Goal: Navigation & Orientation: Find specific page/section

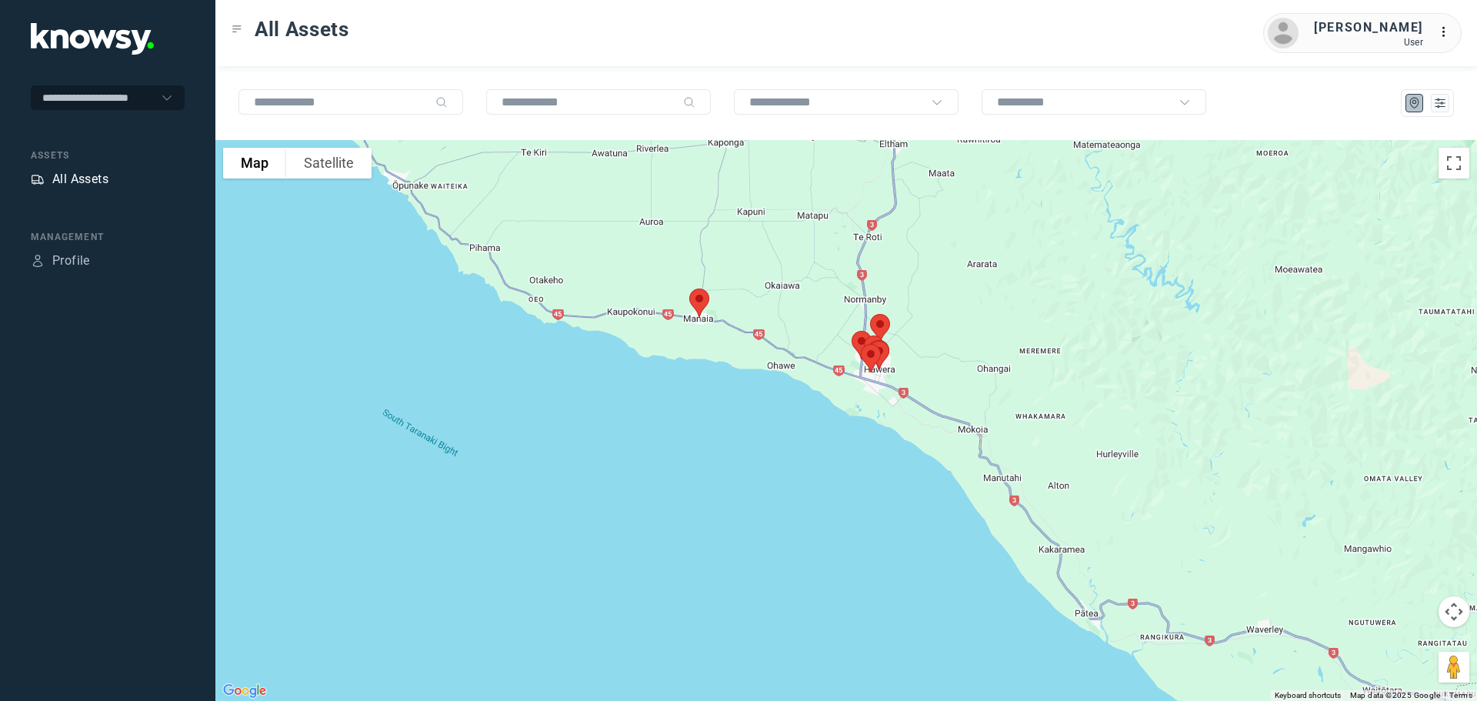
click at [86, 180] on div "All Assets" at bounding box center [80, 179] width 56 height 18
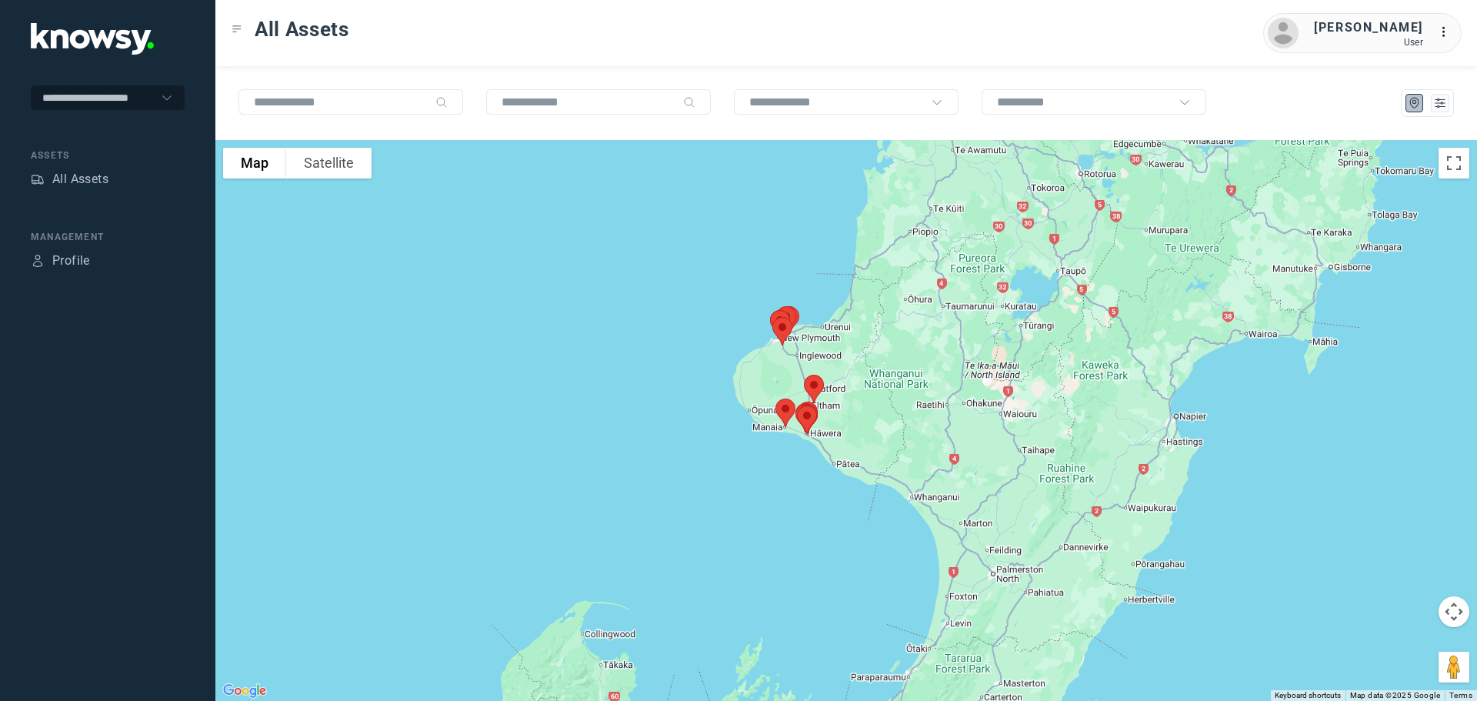
drag, startPoint x: 949, startPoint y: 457, endPoint x: 912, endPoint y: 559, distance: 108.8
click at [912, 559] on div at bounding box center [846, 420] width 1262 height 561
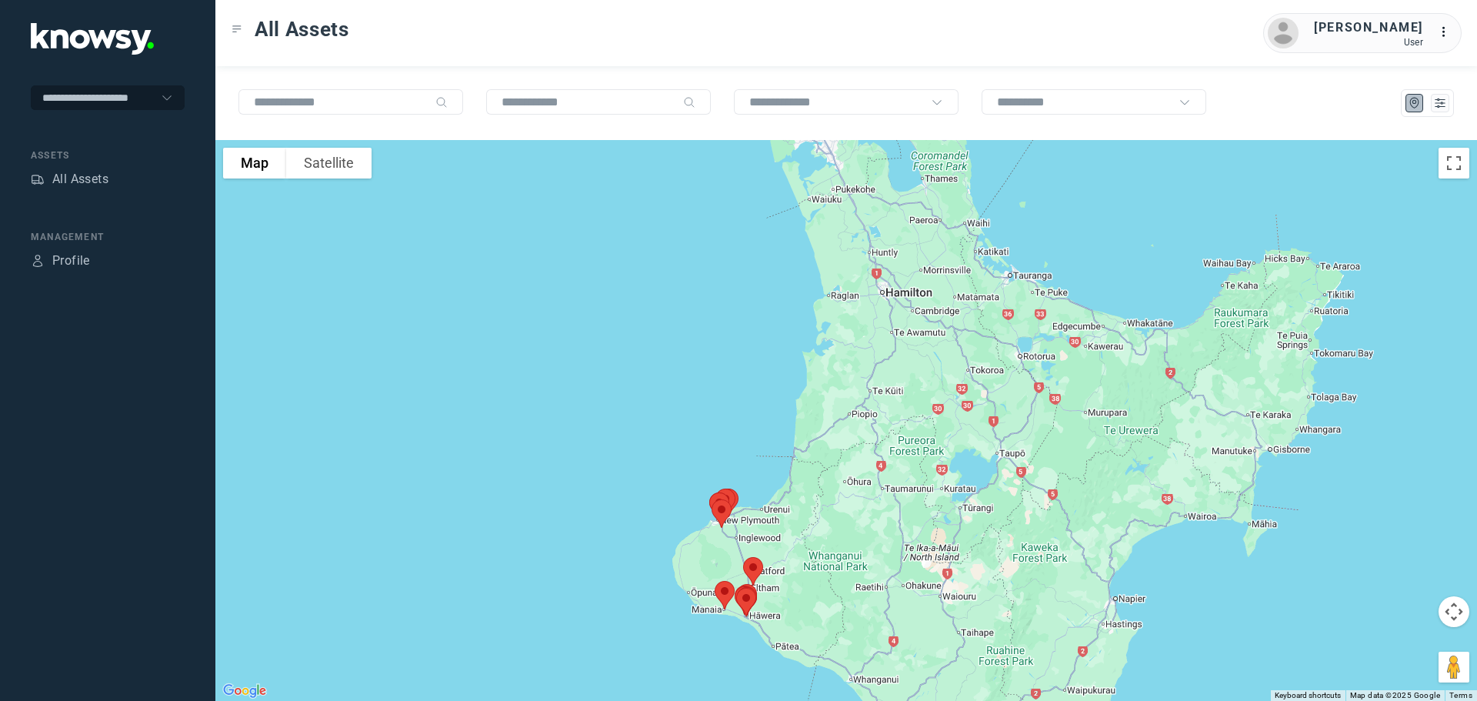
drag, startPoint x: 966, startPoint y: 395, endPoint x: 909, endPoint y: 569, distance: 183.0
click at [909, 569] on div at bounding box center [846, 420] width 1262 height 561
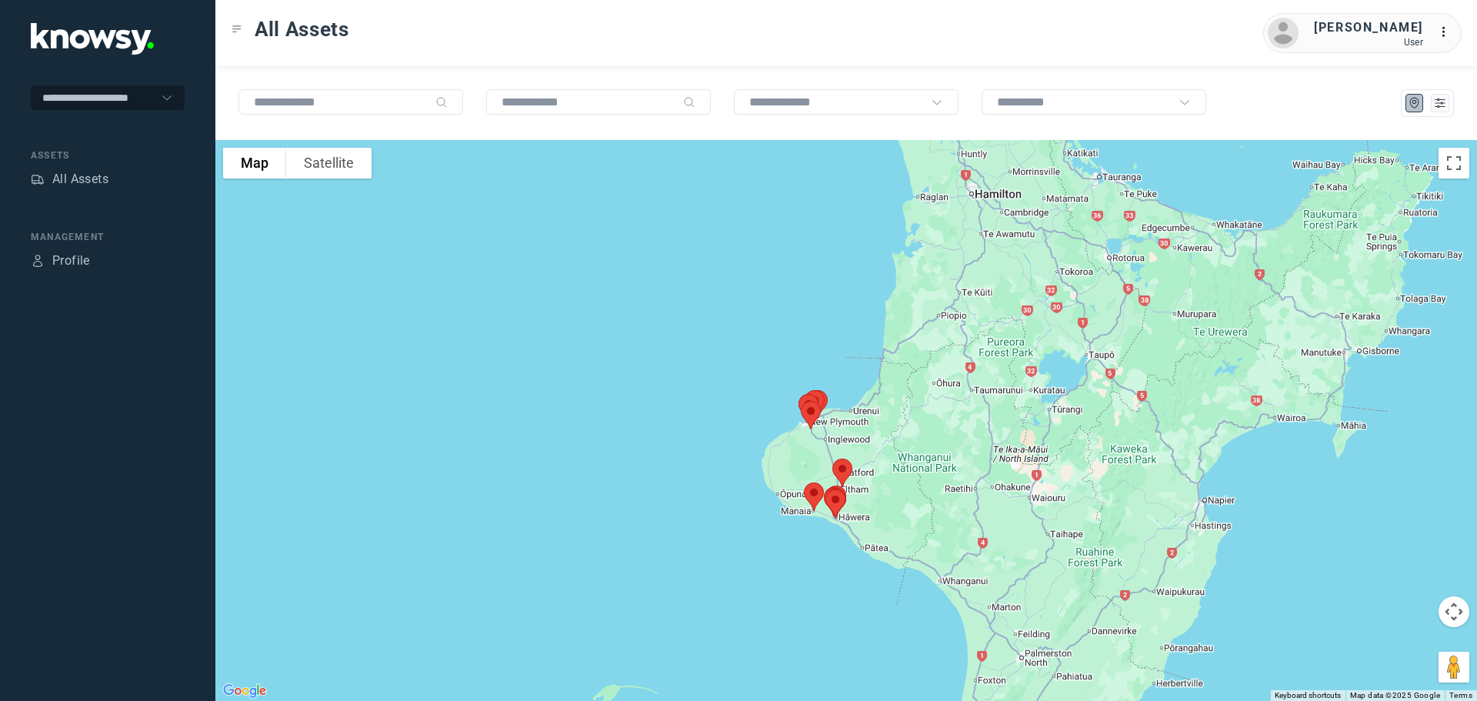
drag, startPoint x: 862, startPoint y: 548, endPoint x: 956, endPoint y: 435, distance: 145.9
click at [956, 435] on div at bounding box center [846, 420] width 1262 height 561
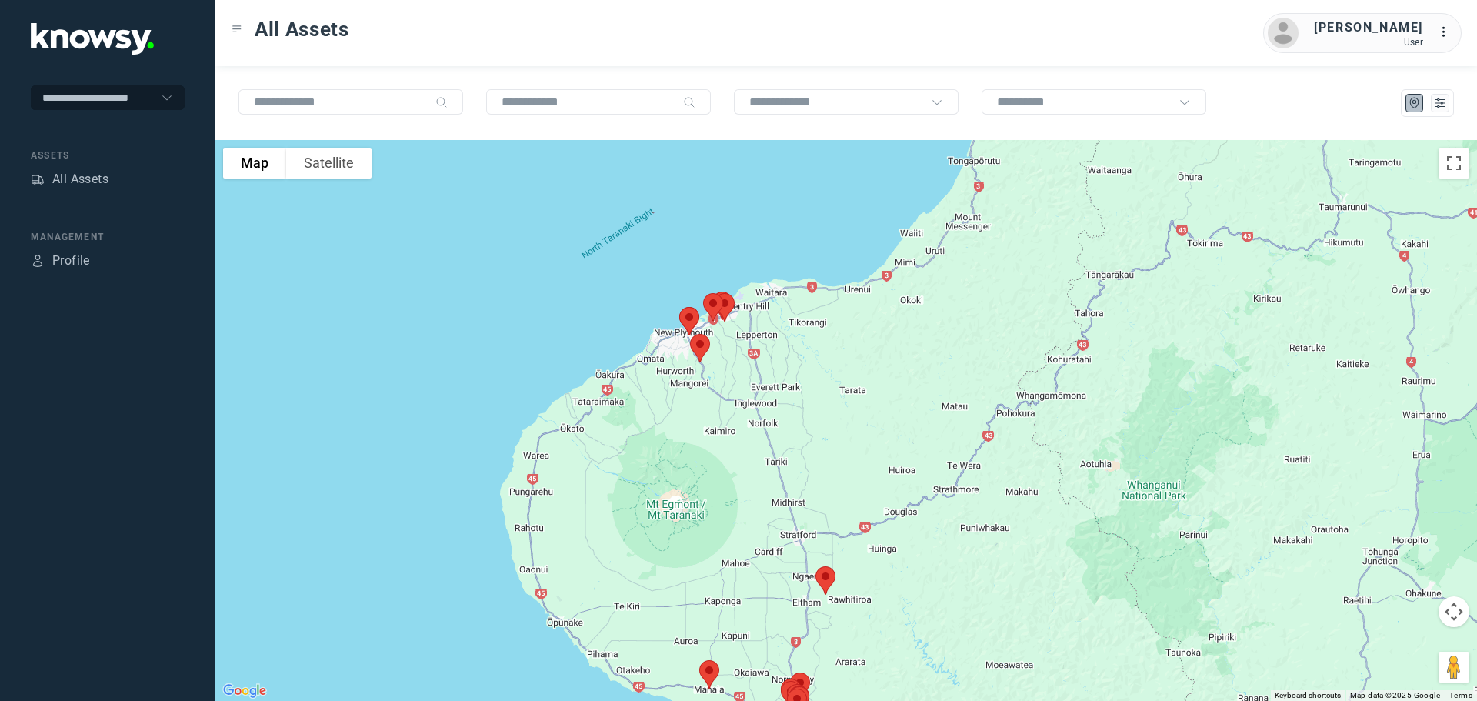
drag, startPoint x: 699, startPoint y: 432, endPoint x: 855, endPoint y: 412, distance: 157.6
click at [855, 412] on div at bounding box center [846, 420] width 1262 height 561
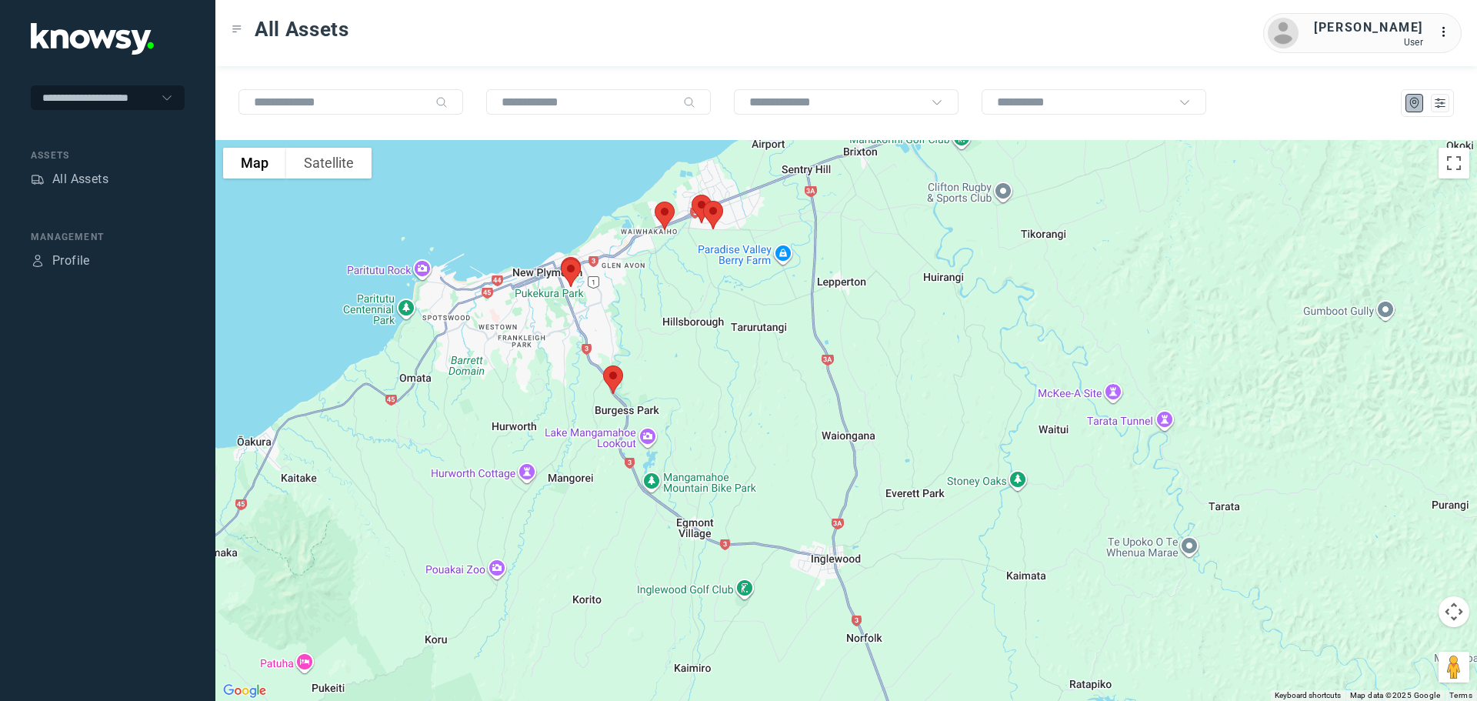
drag, startPoint x: 732, startPoint y: 303, endPoint x: 997, endPoint y: 462, distance: 308.5
click at [997, 462] on div at bounding box center [846, 420] width 1262 height 561
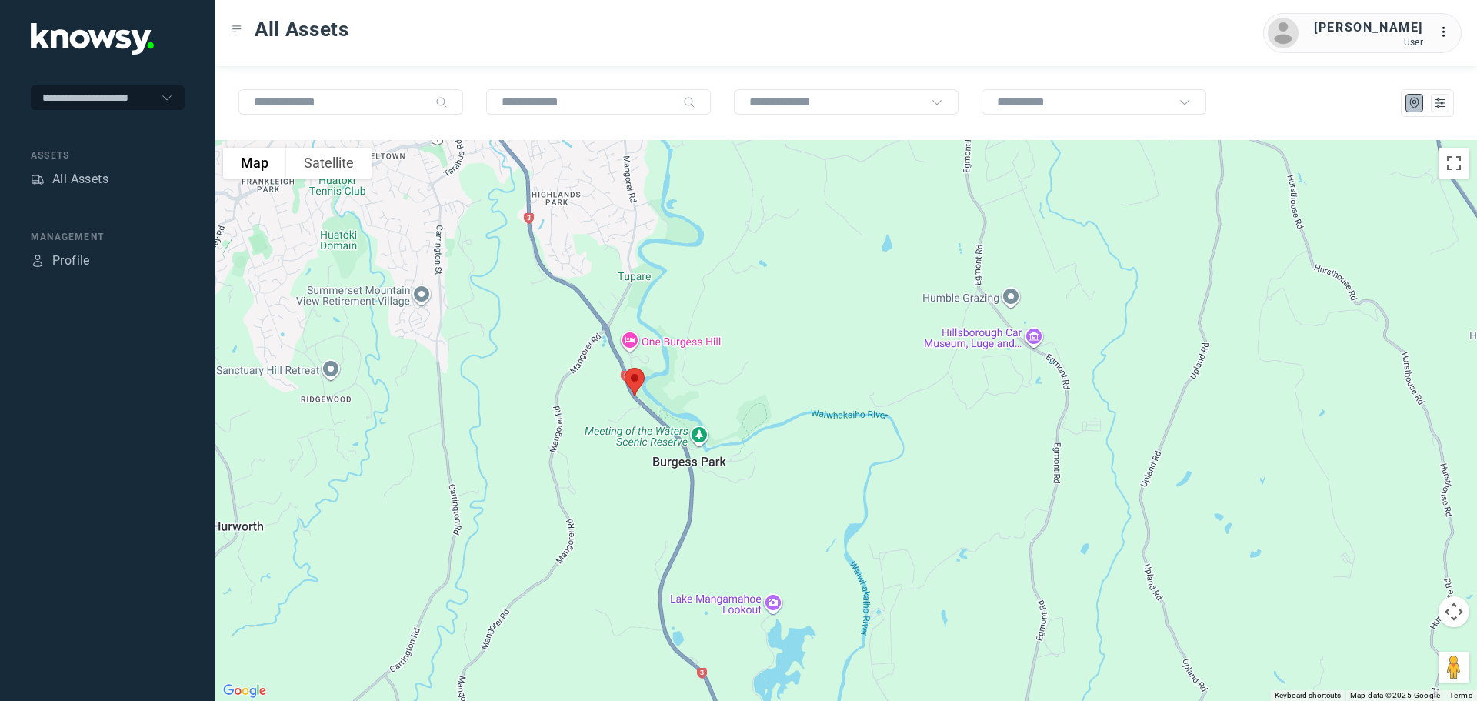
drag, startPoint x: 720, startPoint y: 378, endPoint x: 1096, endPoint y: 342, distance: 377.1
click at [1096, 342] on div at bounding box center [846, 420] width 1262 height 561
click at [635, 379] on img at bounding box center [635, 382] width 32 height 41
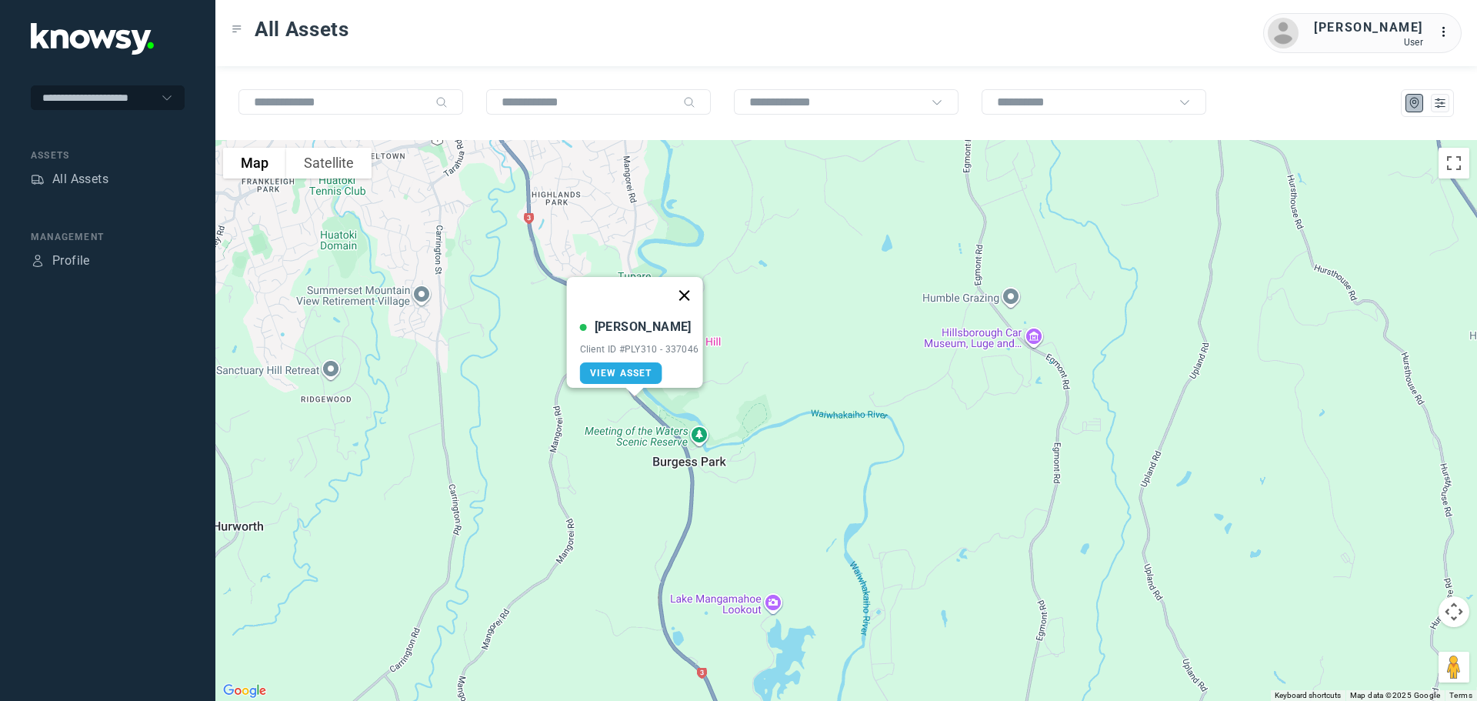
click at [692, 285] on button "Close" at bounding box center [684, 295] width 37 height 37
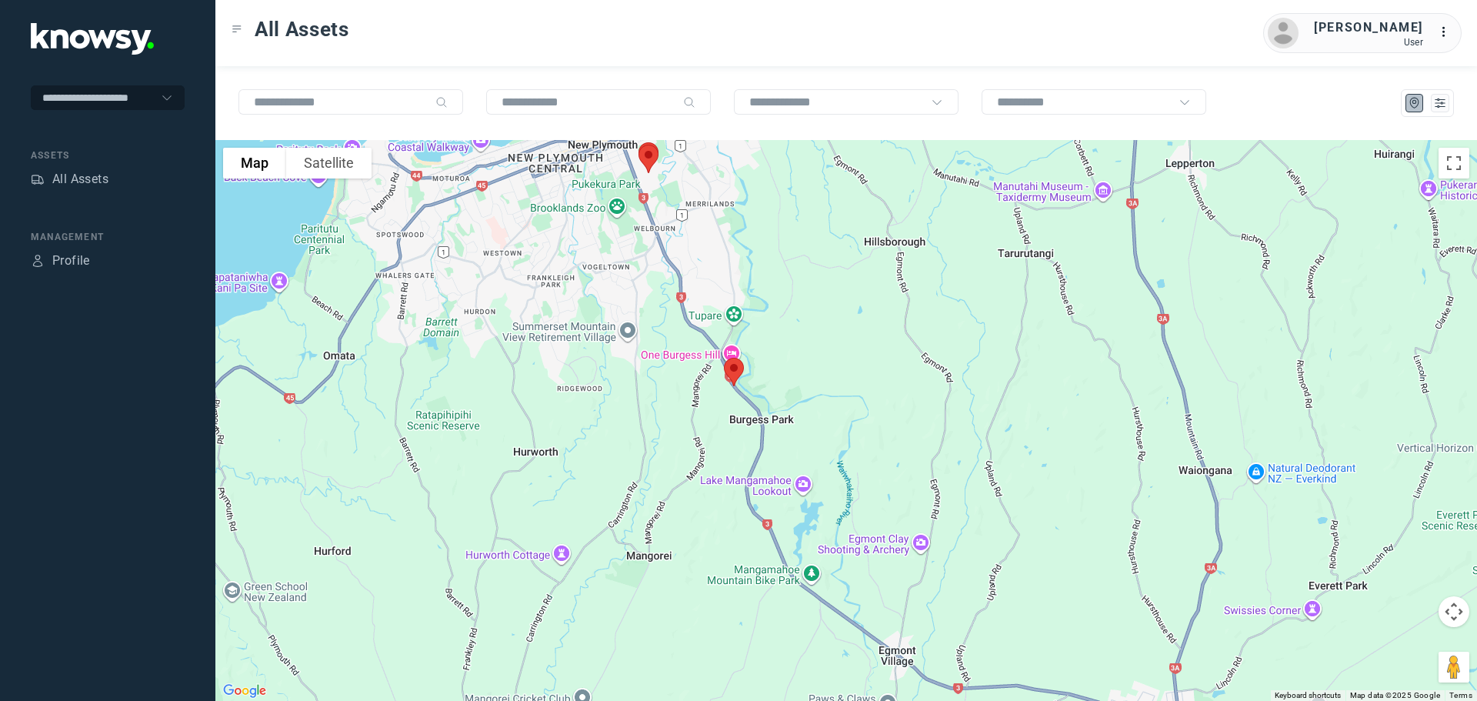
drag, startPoint x: 789, startPoint y: 291, endPoint x: 822, endPoint y: 479, distance: 191.2
click at [822, 479] on div "To navigate, press the arrow keys." at bounding box center [846, 420] width 1262 height 561
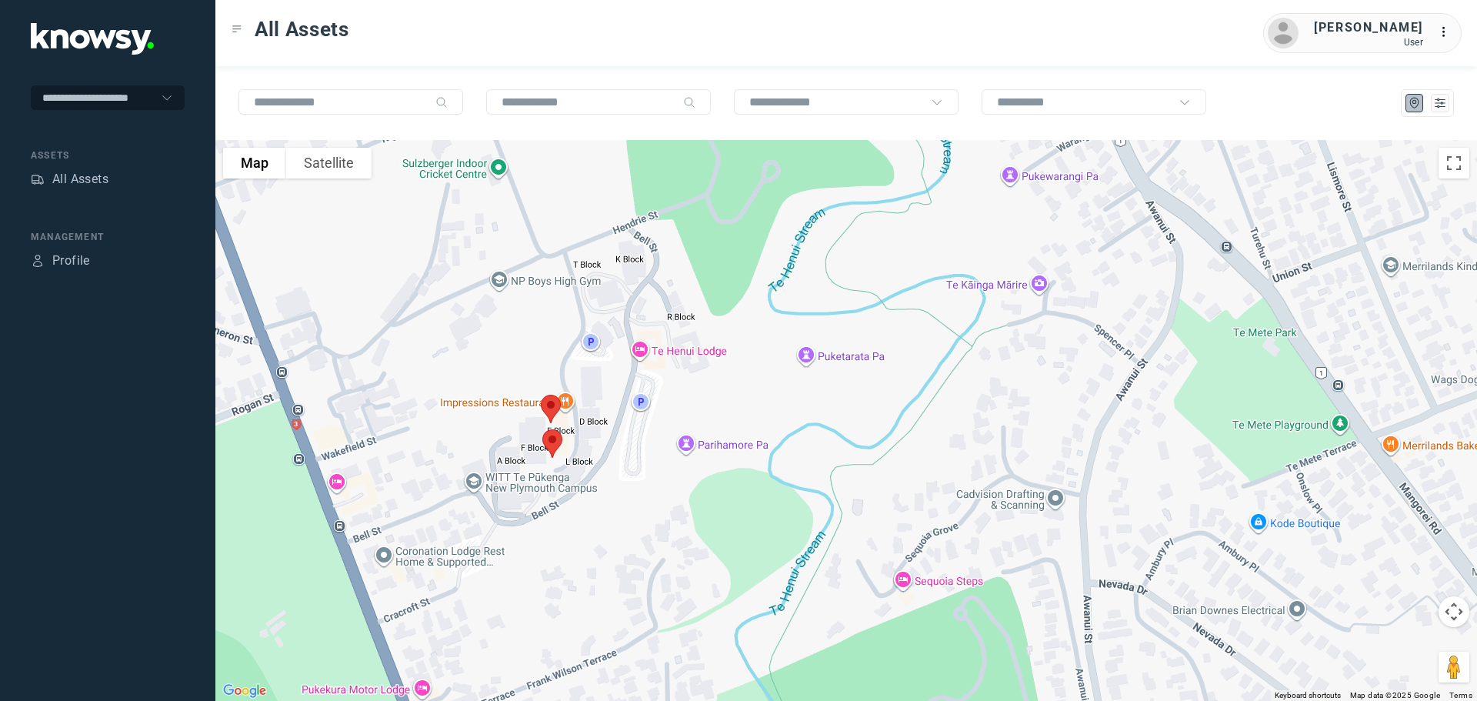
click at [553, 444] on img at bounding box center [552, 443] width 32 height 41
click at [608, 347] on button "Close" at bounding box center [601, 357] width 37 height 37
click at [555, 402] on img at bounding box center [551, 409] width 32 height 41
click at [617, 311] on button "Close" at bounding box center [602, 322] width 37 height 37
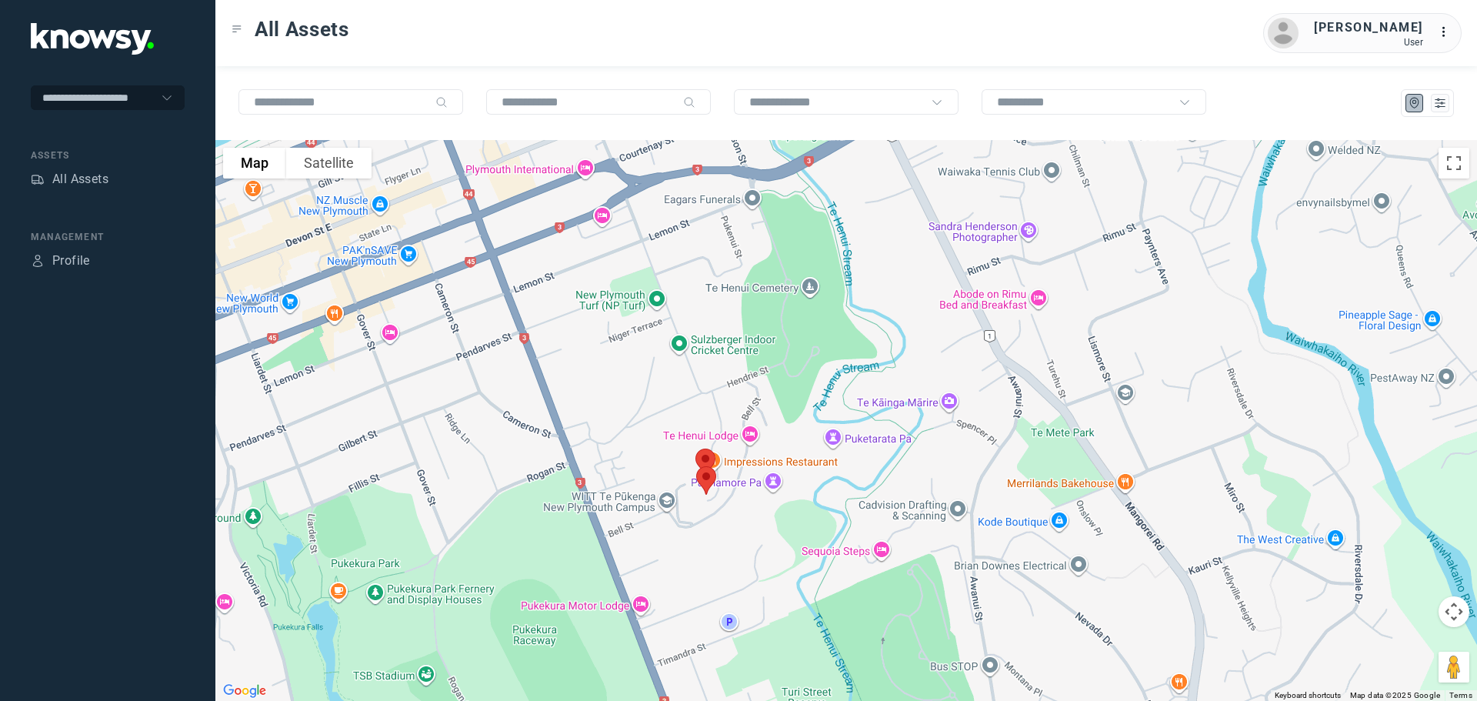
drag, startPoint x: 892, startPoint y: 354, endPoint x: 789, endPoint y: 473, distance: 157.6
click at [789, 473] on div "To navigate, press the arrow keys." at bounding box center [846, 420] width 1262 height 561
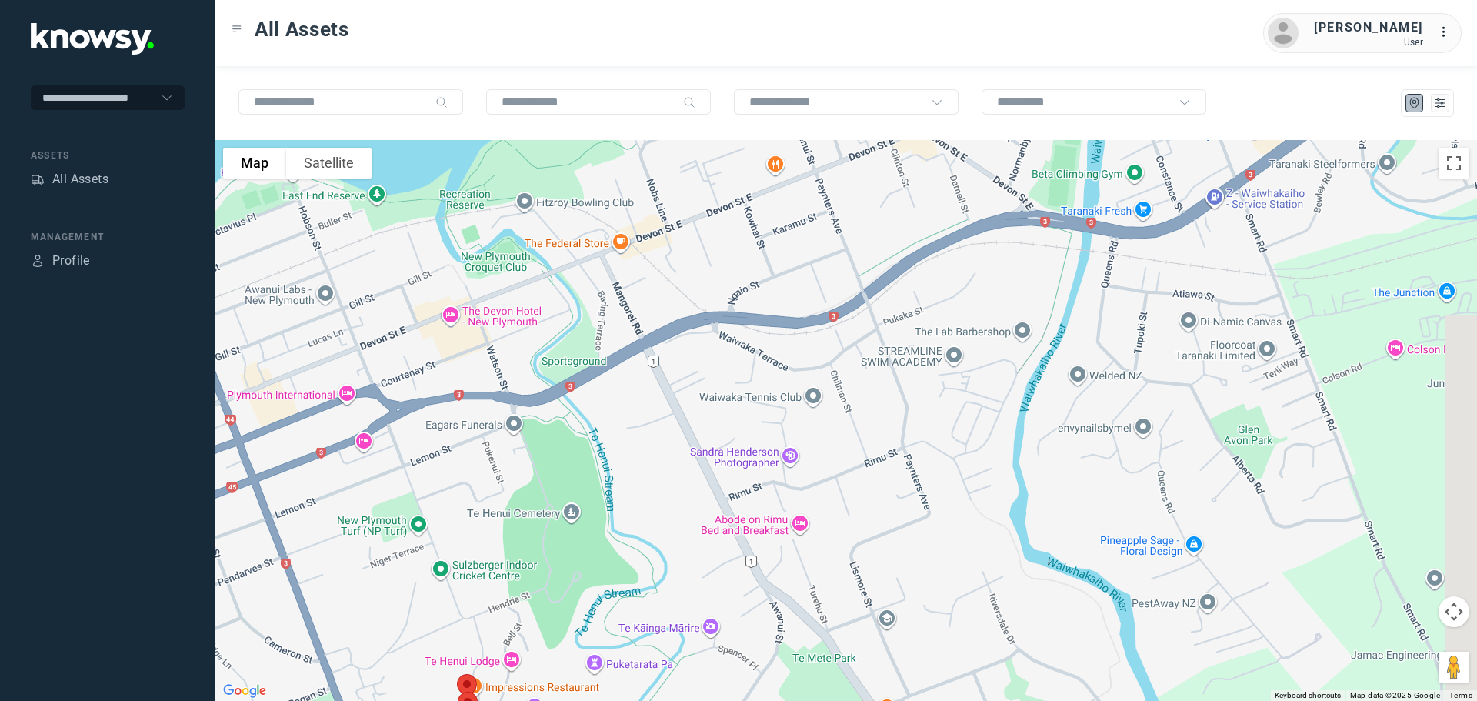
drag, startPoint x: 849, startPoint y: 359, endPoint x: 682, endPoint y: 459, distance: 195.3
click at [682, 459] on div at bounding box center [846, 420] width 1262 height 561
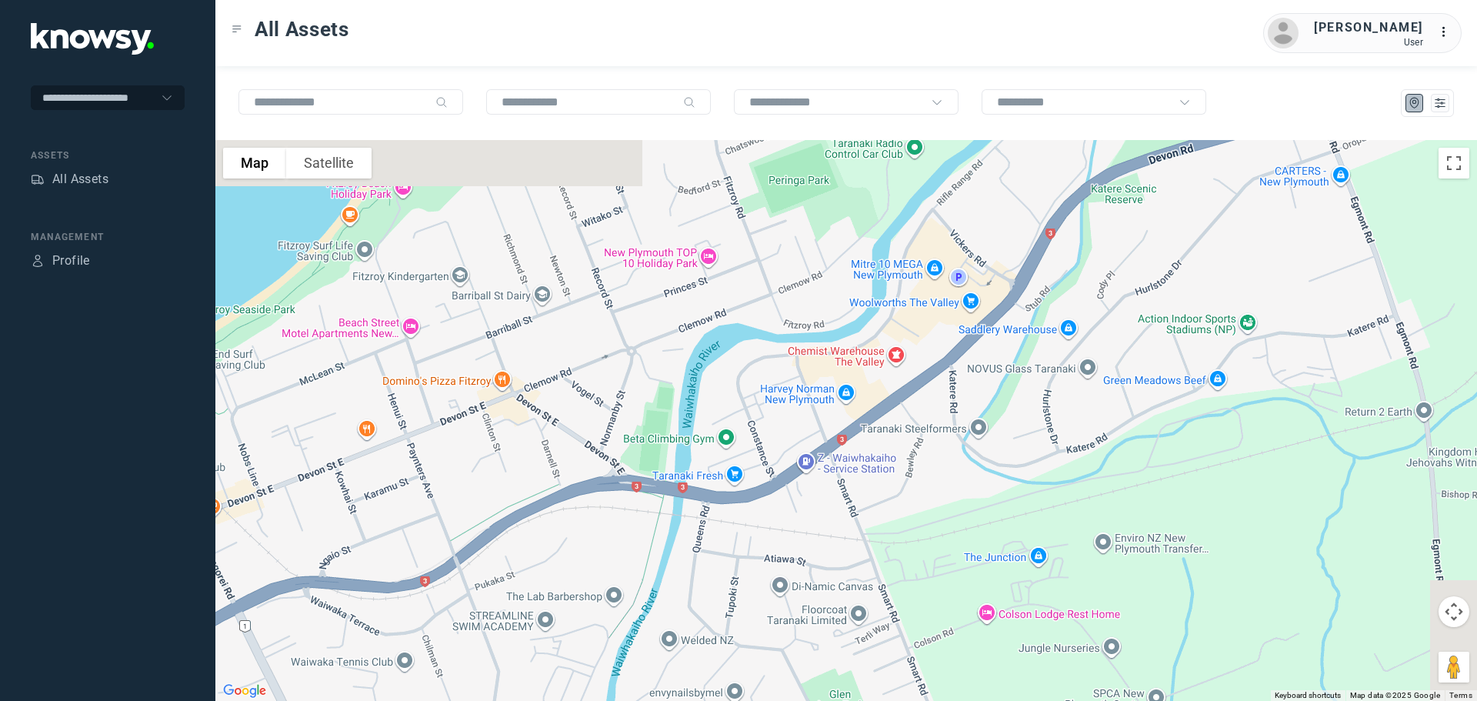
drag, startPoint x: 912, startPoint y: 315, endPoint x: 757, endPoint y: 435, distance: 195.8
click at [767, 432] on div at bounding box center [846, 420] width 1262 height 561
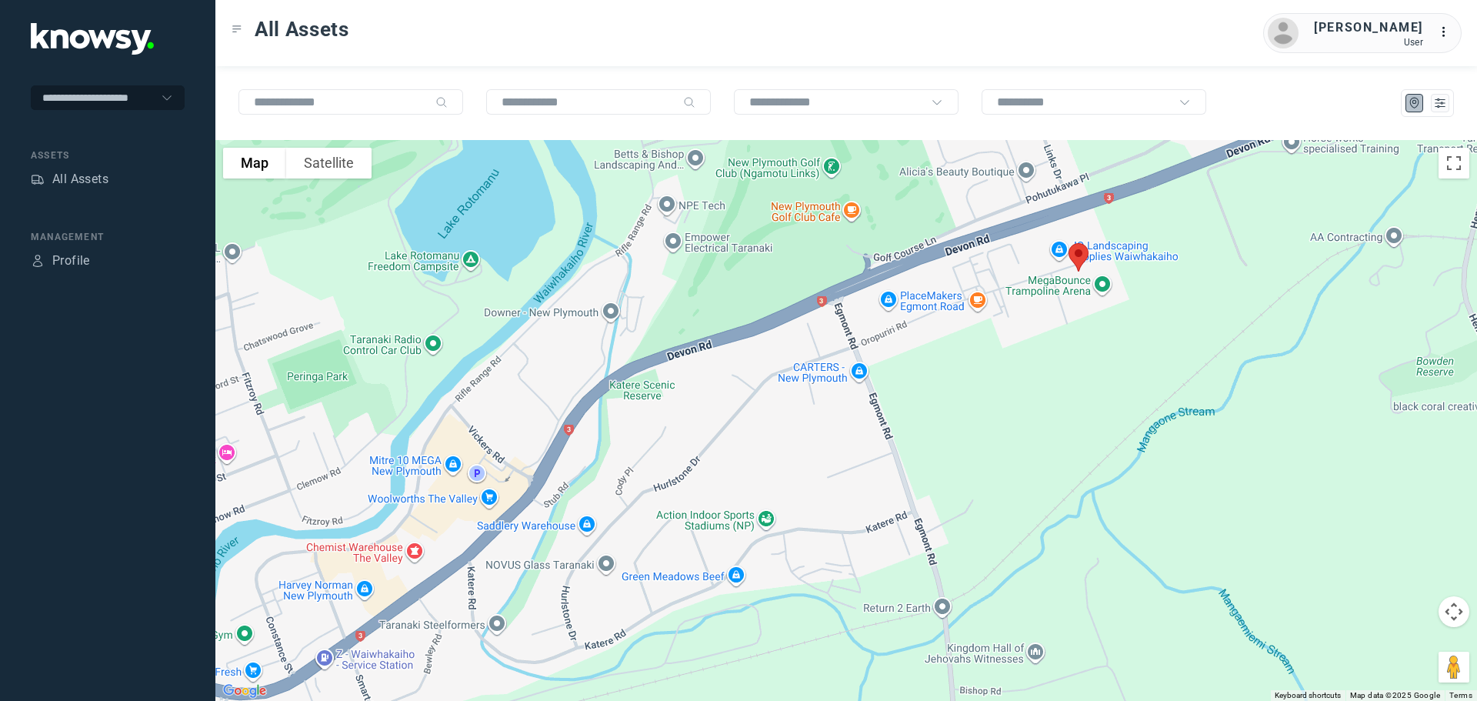
drag, startPoint x: 1193, startPoint y: 315, endPoint x: 894, endPoint y: 329, distance: 299.6
click at [894, 329] on div at bounding box center [846, 420] width 1262 height 561
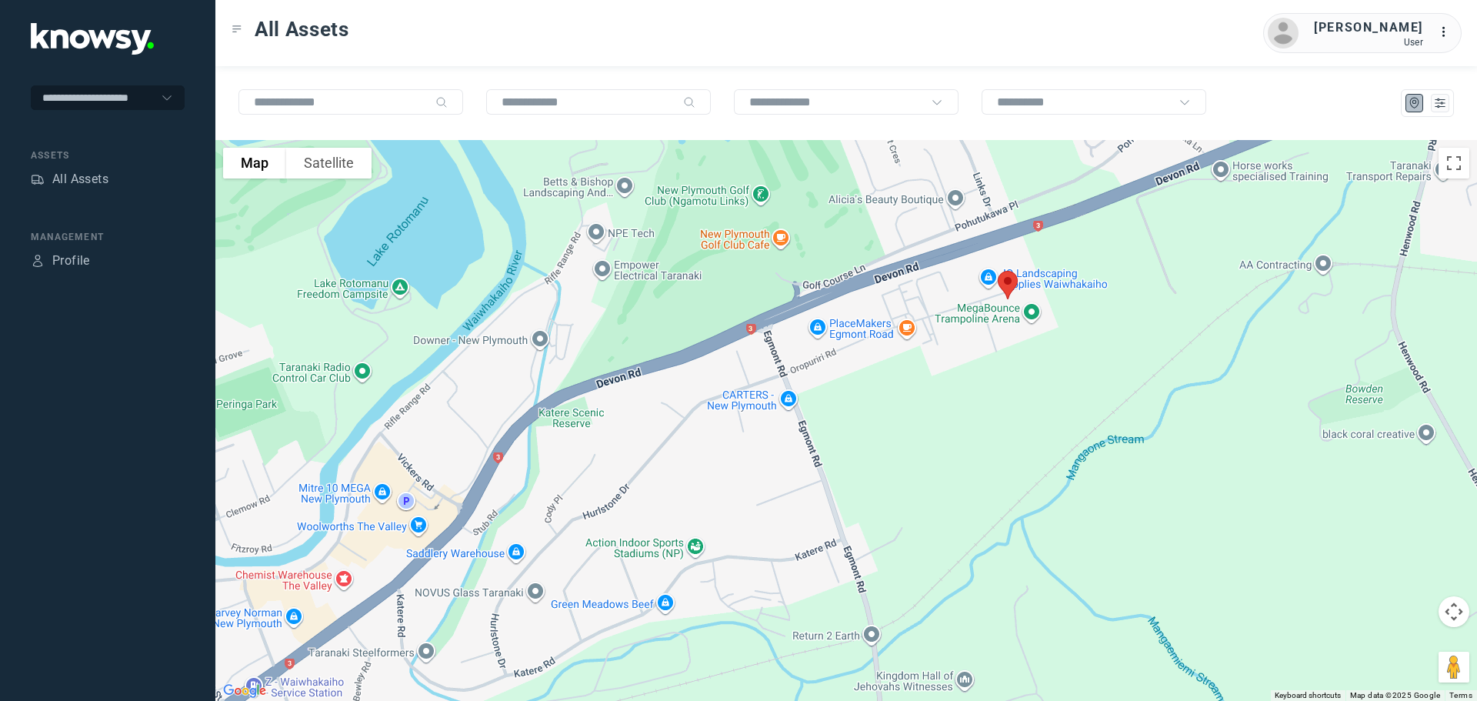
click at [1013, 279] on img at bounding box center [1008, 285] width 32 height 41
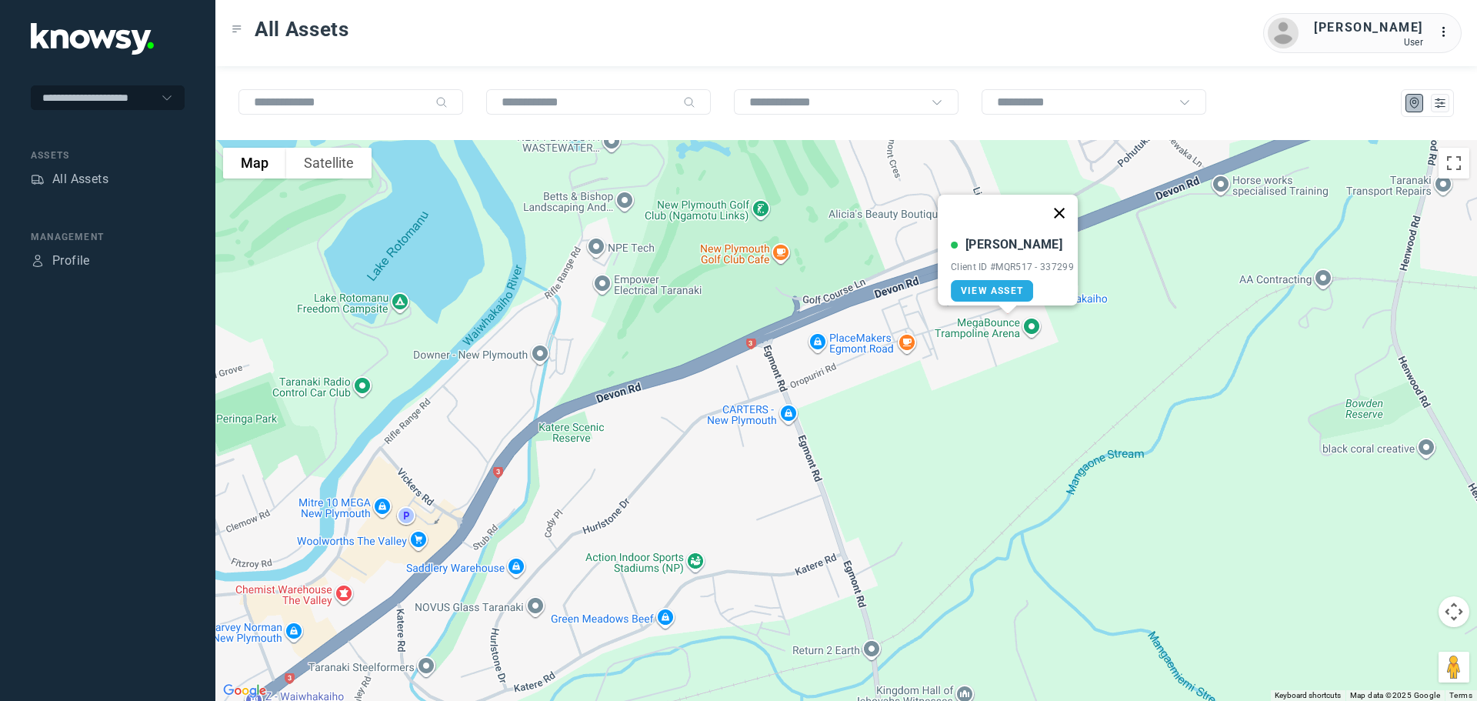
click at [1069, 205] on button "Close" at bounding box center [1059, 213] width 37 height 37
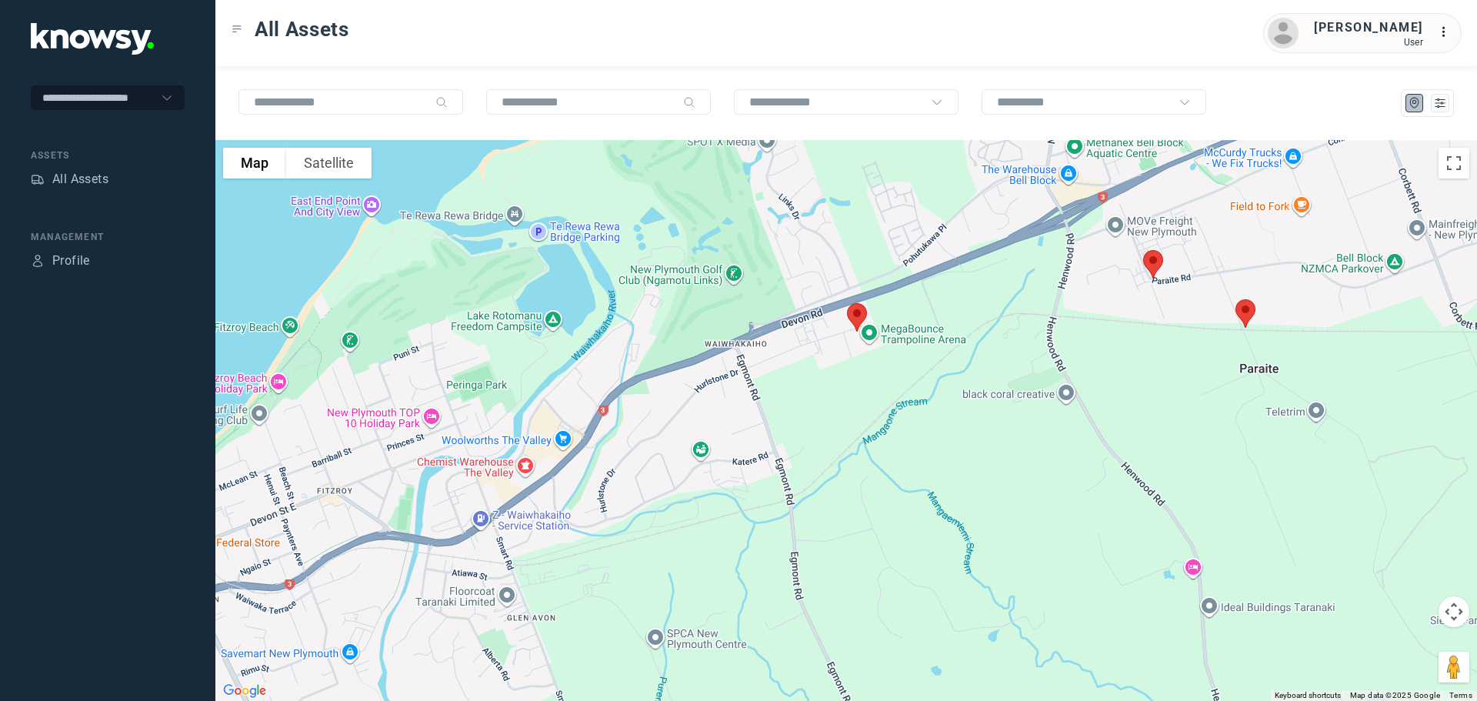
drag, startPoint x: 1163, startPoint y: 367, endPoint x: 989, endPoint y: 433, distance: 186.0
click at [991, 433] on div at bounding box center [846, 420] width 1262 height 561
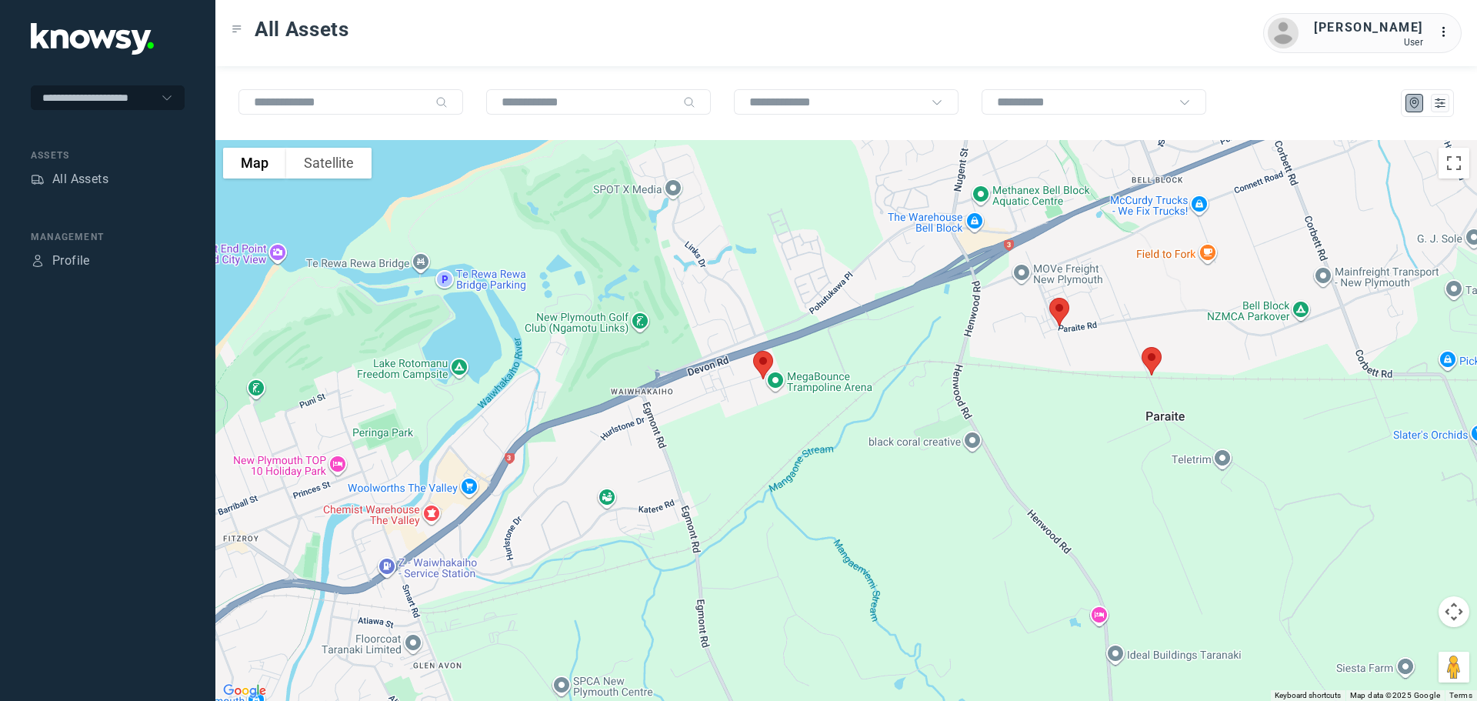
click at [1154, 359] on img at bounding box center [1152, 361] width 32 height 41
click at [1202, 266] on button "Close" at bounding box center [1204, 274] width 37 height 37
click at [1063, 314] on img at bounding box center [1059, 312] width 32 height 41
click at [1120, 218] on button "Close" at bounding box center [1109, 225] width 37 height 37
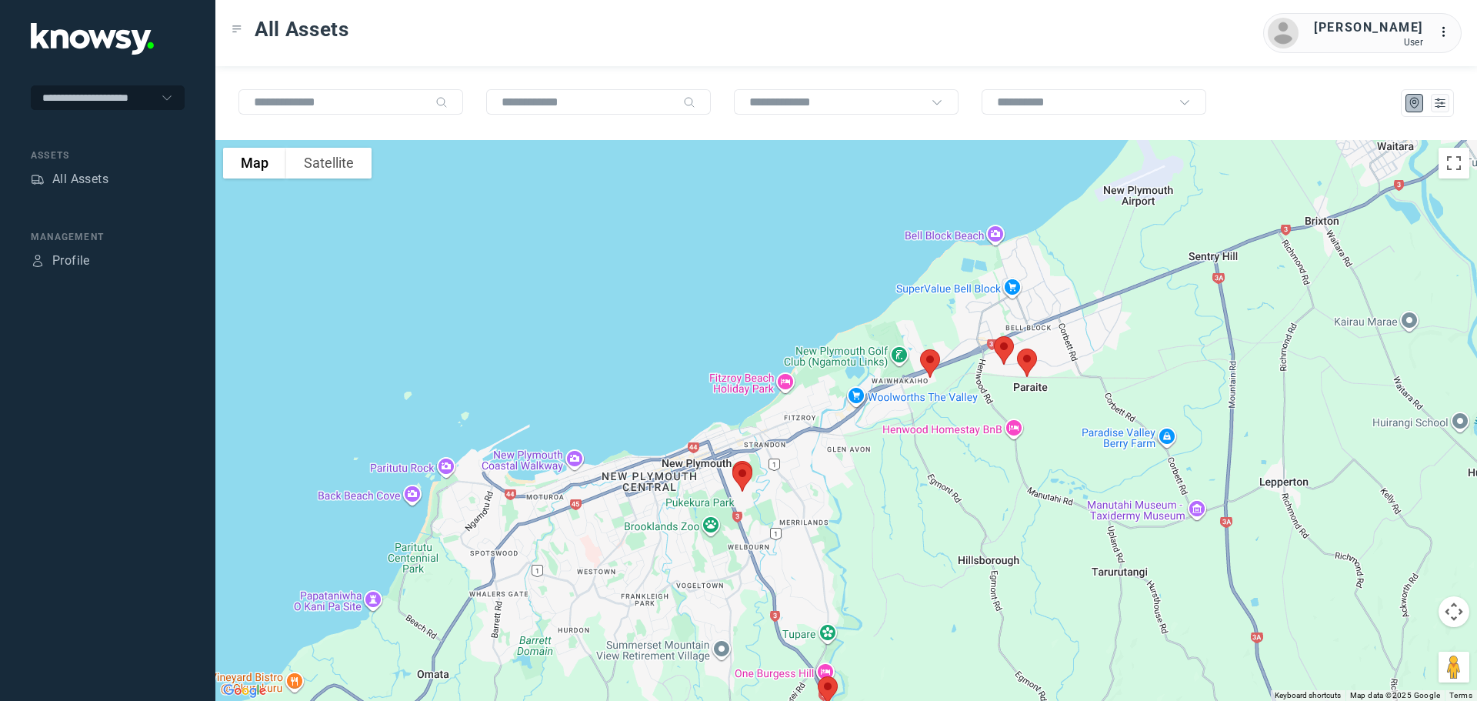
drag, startPoint x: 1316, startPoint y: 322, endPoint x: 930, endPoint y: 412, distance: 396.8
click at [938, 412] on div at bounding box center [846, 420] width 1262 height 561
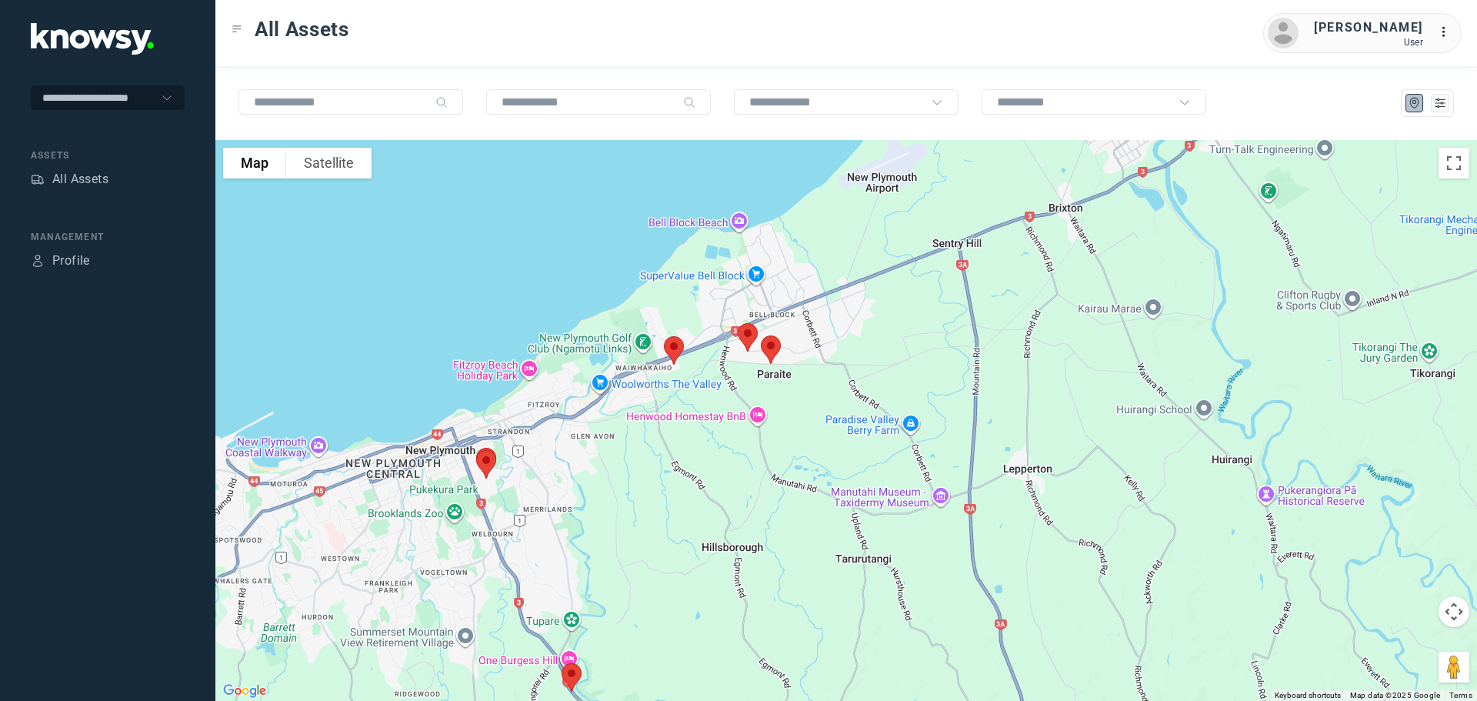
drag, startPoint x: 1109, startPoint y: 381, endPoint x: 1296, endPoint y: 211, distance: 252.1
click at [1296, 211] on div at bounding box center [846, 420] width 1262 height 561
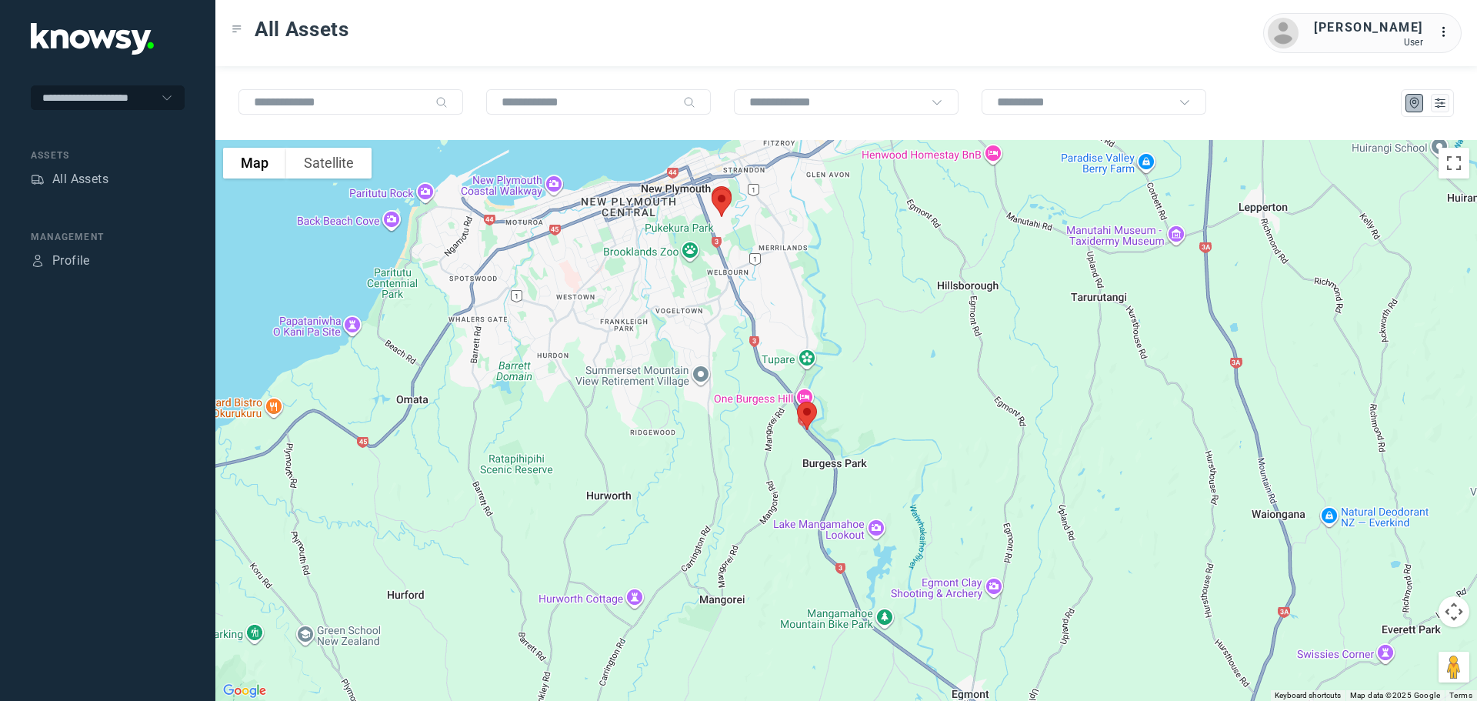
drag, startPoint x: 767, startPoint y: 482, endPoint x: 953, endPoint y: 319, distance: 247.5
click at [953, 319] on div at bounding box center [846, 420] width 1262 height 561
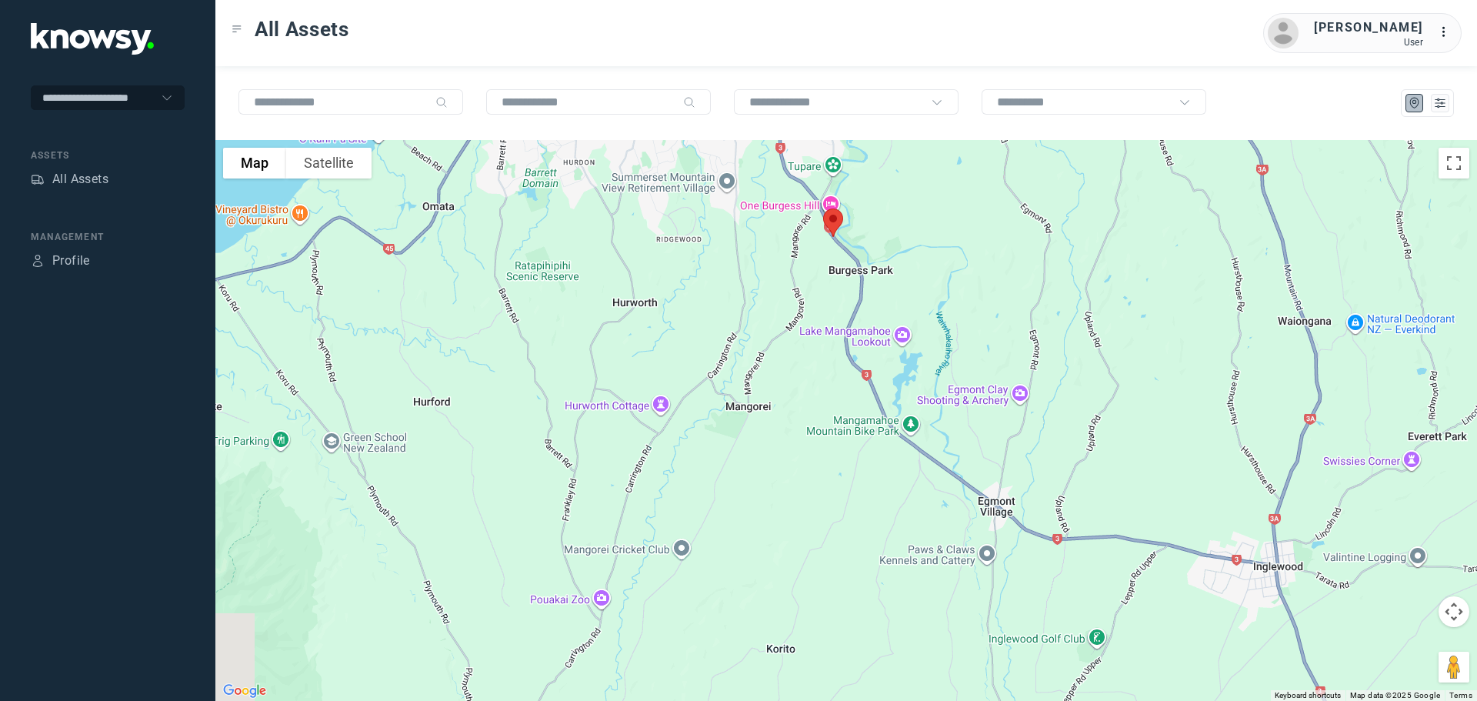
drag, startPoint x: 920, startPoint y: 453, endPoint x: 944, endPoint y: 227, distance: 227.5
click at [944, 227] on div at bounding box center [846, 420] width 1262 height 561
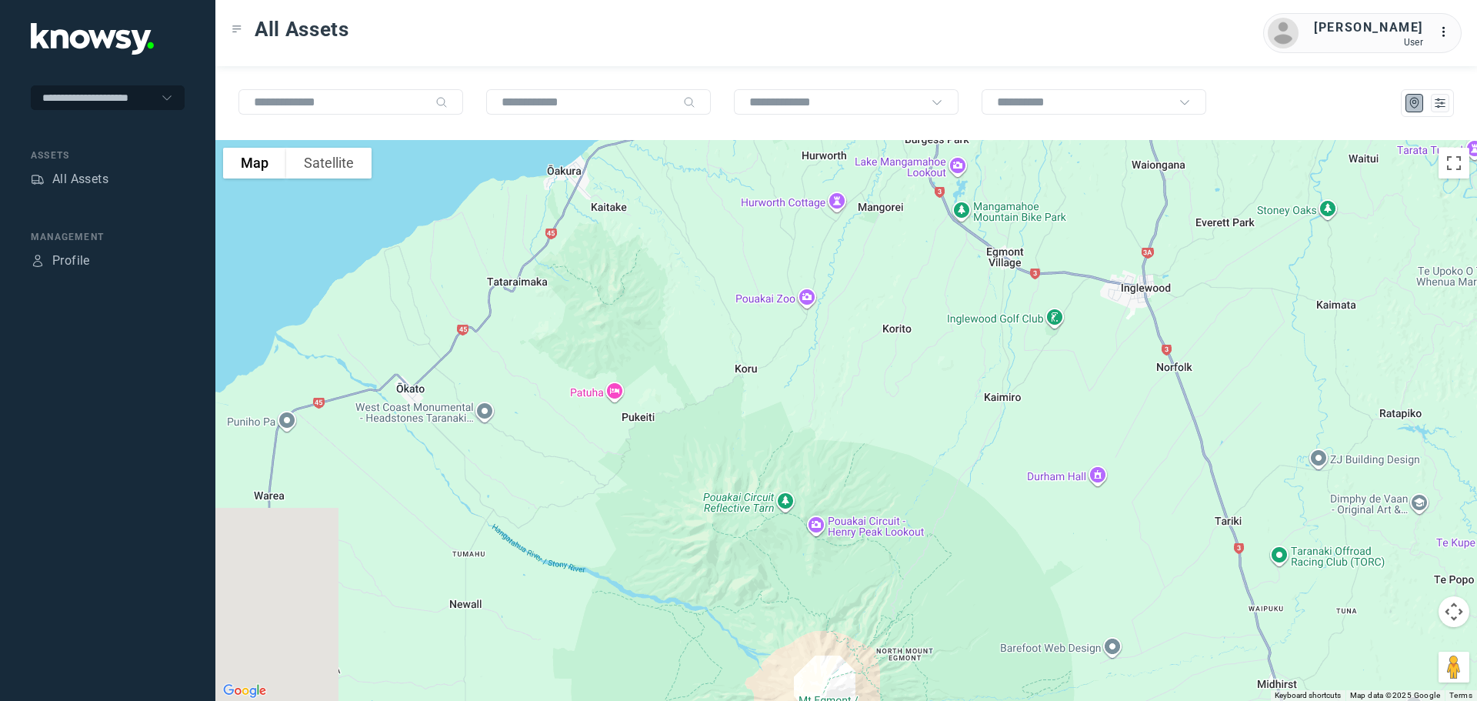
drag, startPoint x: 1147, startPoint y: 494, endPoint x: 1063, endPoint y: 326, distance: 187.5
click at [1063, 326] on div at bounding box center [846, 420] width 1262 height 561
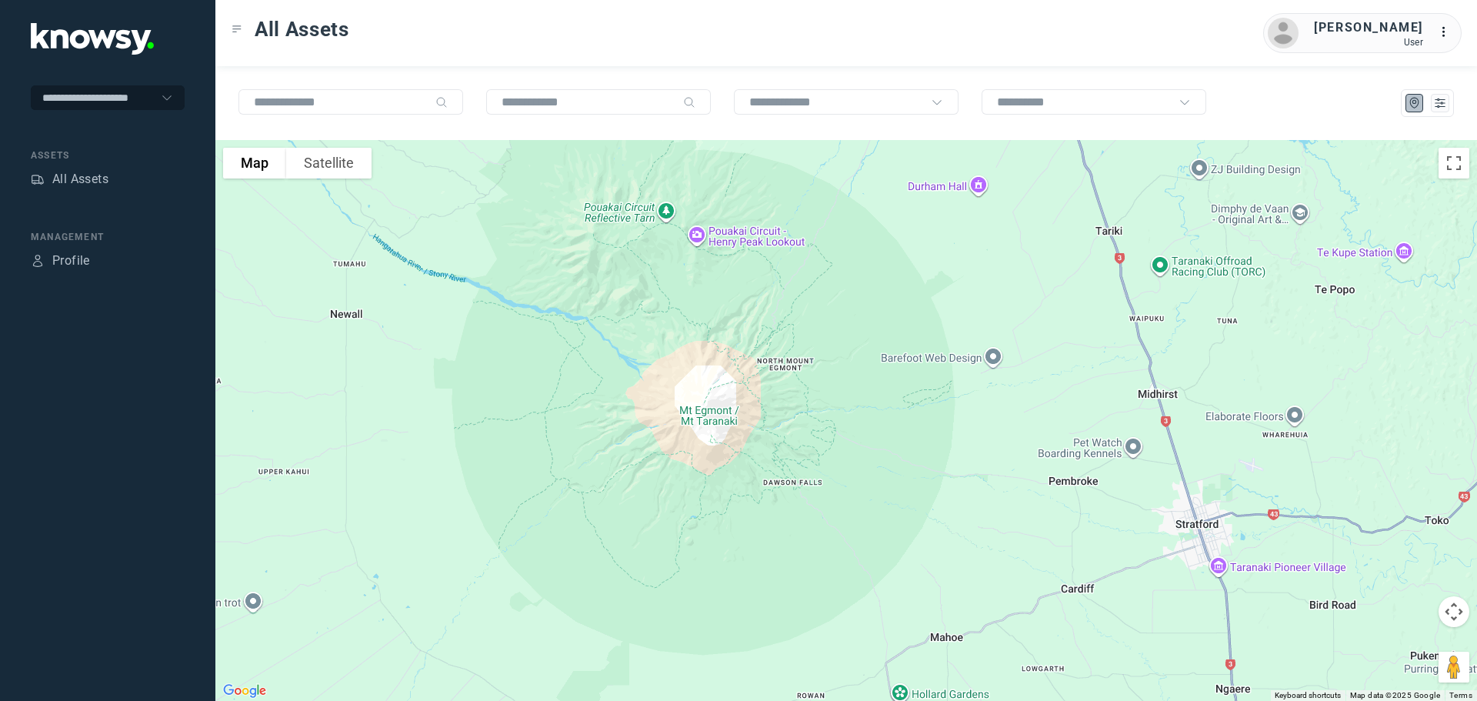
drag, startPoint x: 1146, startPoint y: 396, endPoint x: 1129, endPoint y: 324, distance: 74.5
click at [1129, 324] on div at bounding box center [846, 420] width 1262 height 561
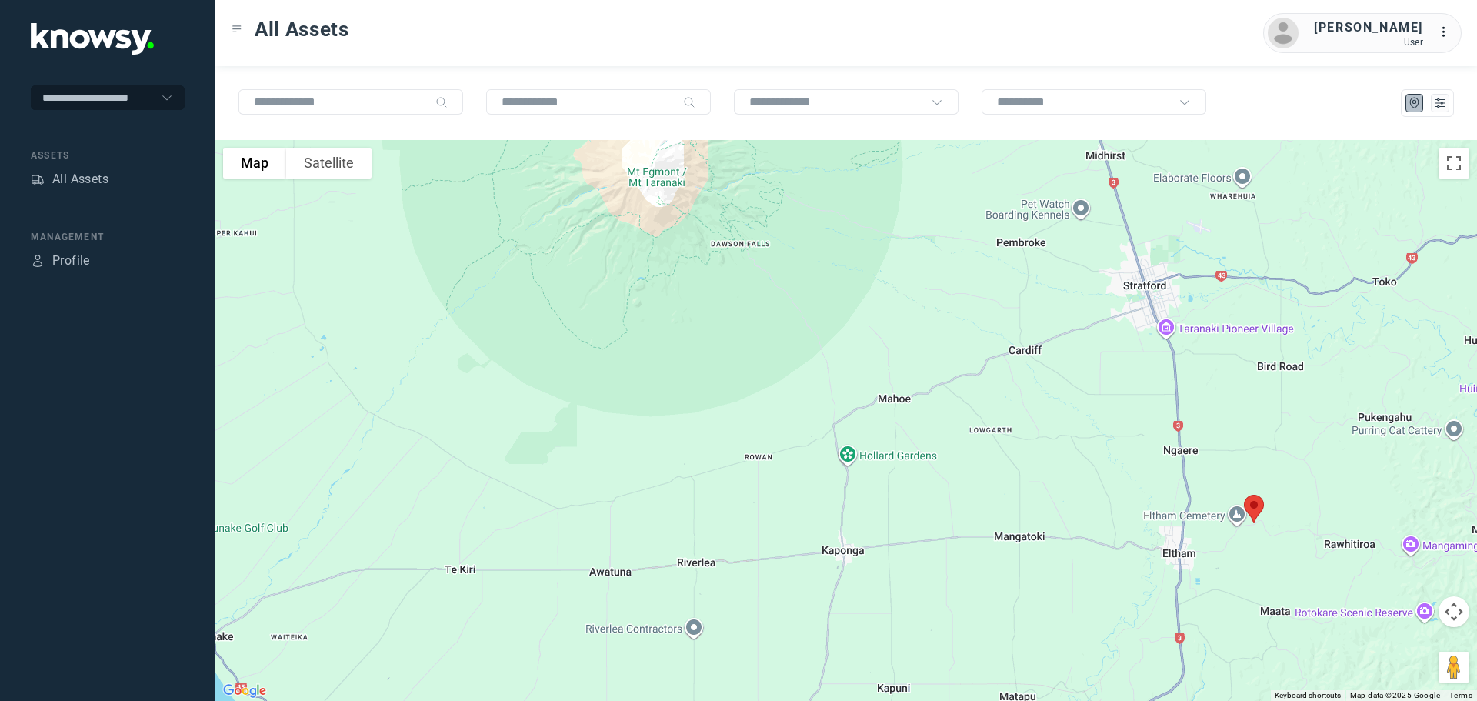
drag, startPoint x: 1249, startPoint y: 533, endPoint x: 1195, endPoint y: 337, distance: 203.7
click at [1213, 364] on div at bounding box center [846, 420] width 1262 height 561
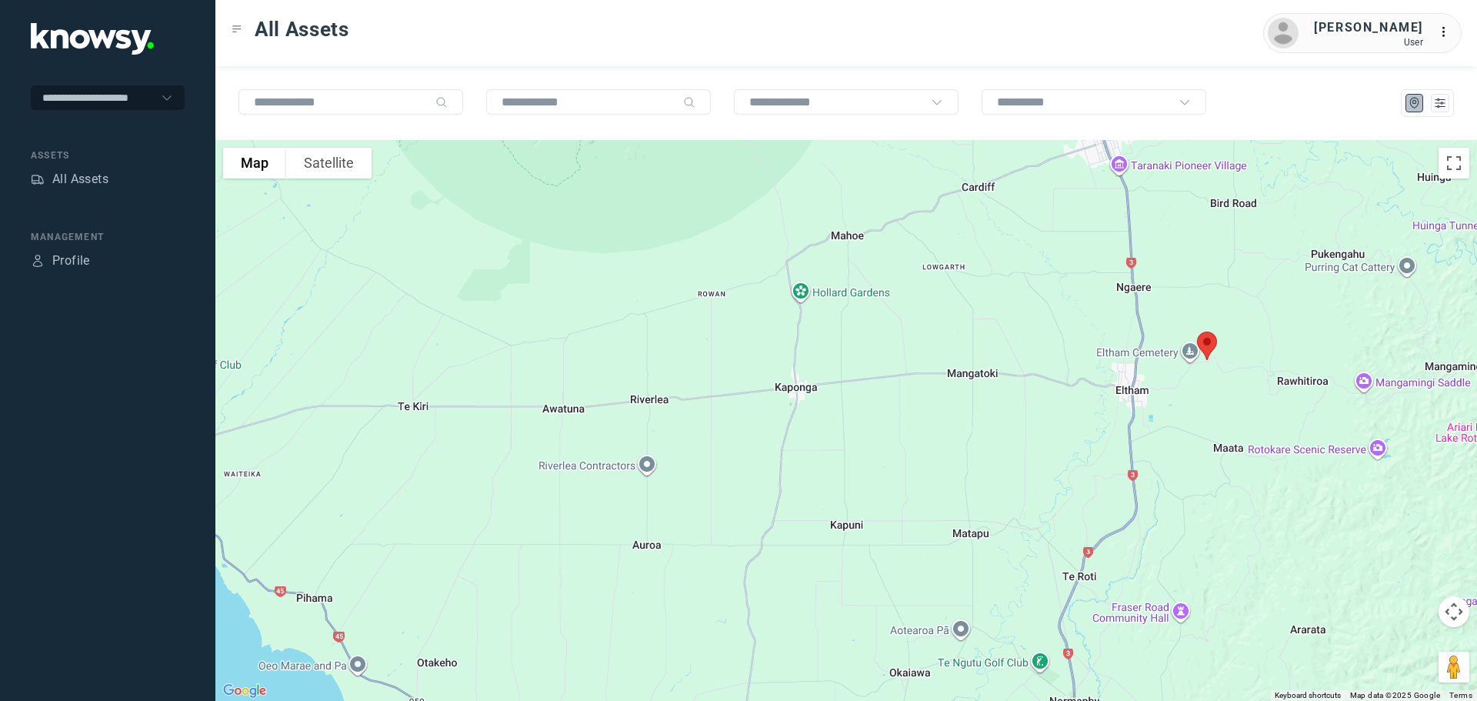
click at [1209, 345] on img at bounding box center [1207, 345] width 32 height 41
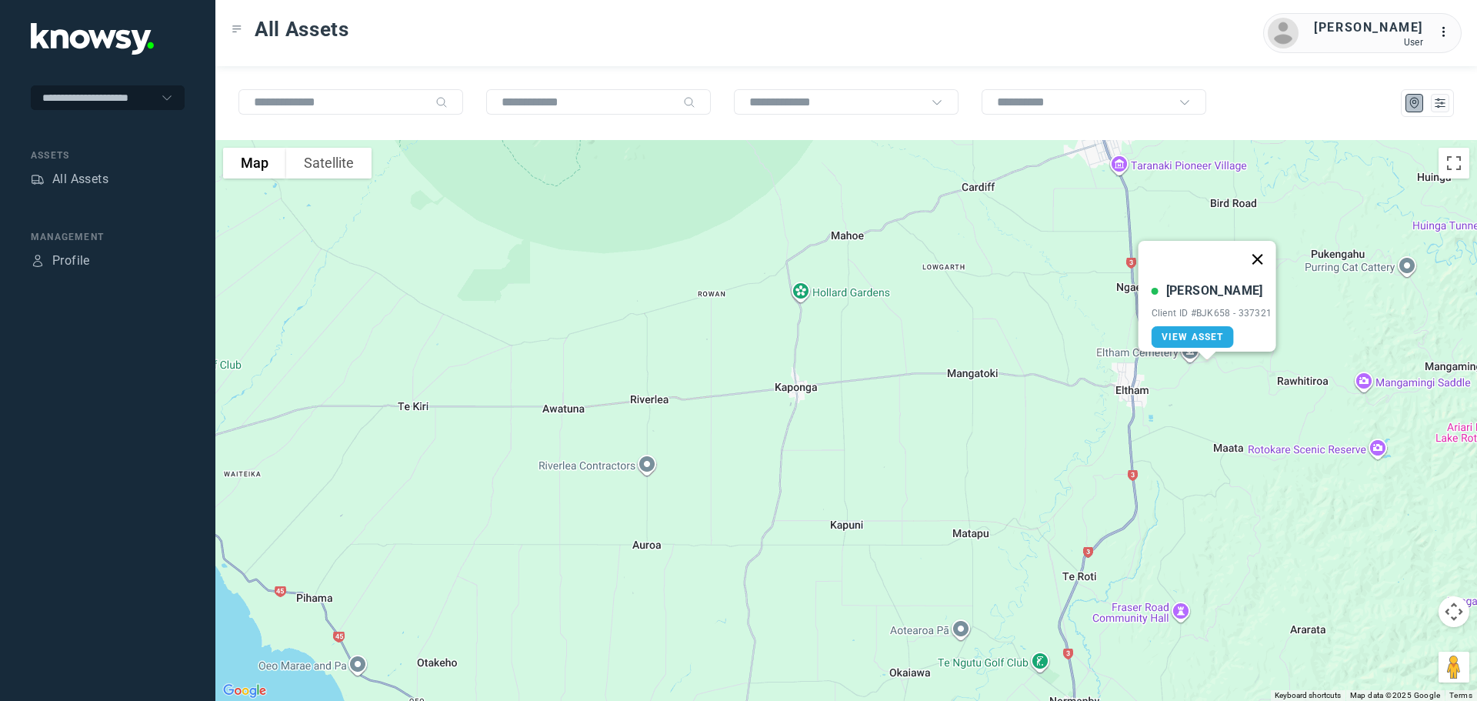
click at [1268, 249] on button "Close" at bounding box center [1257, 259] width 37 height 37
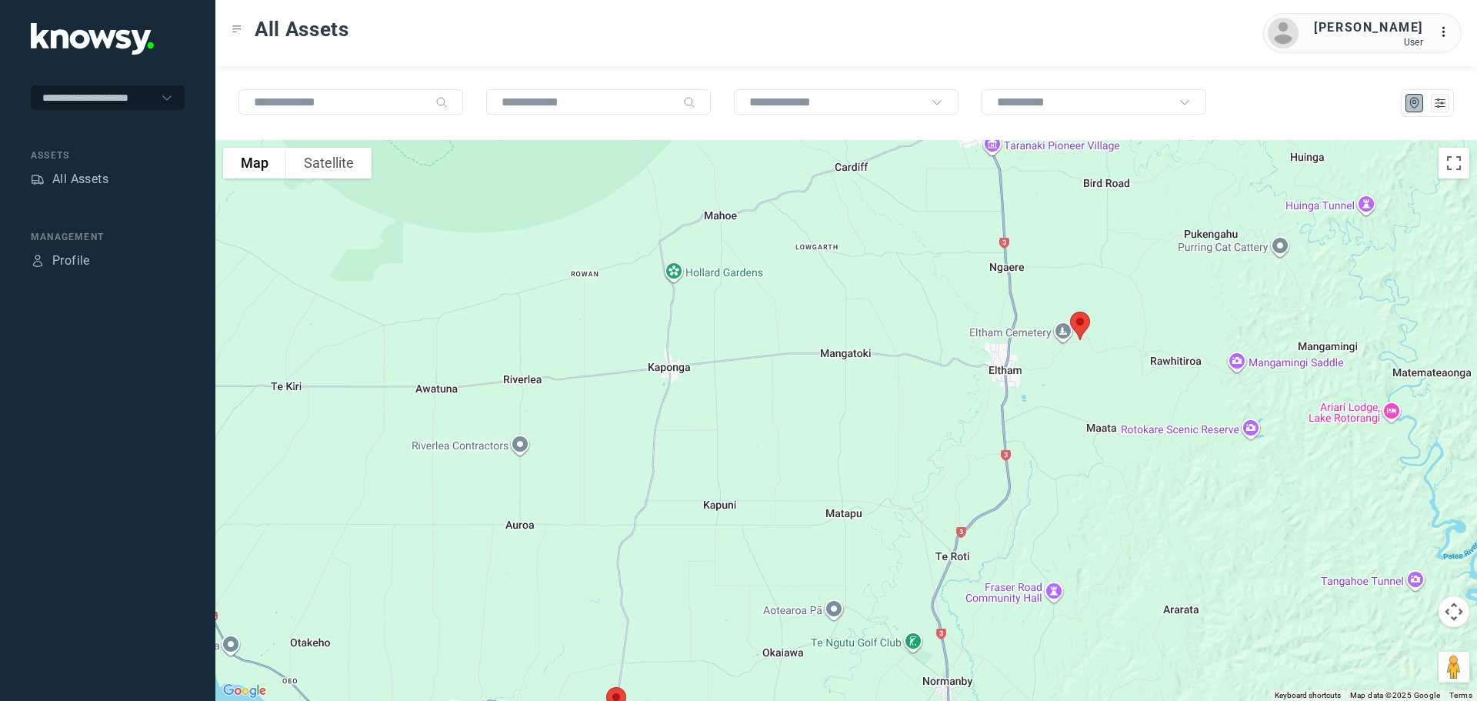
drag, startPoint x: 1199, startPoint y: 238, endPoint x: 1072, endPoint y: 220, distance: 128.2
click at [1072, 220] on div at bounding box center [846, 420] width 1262 height 561
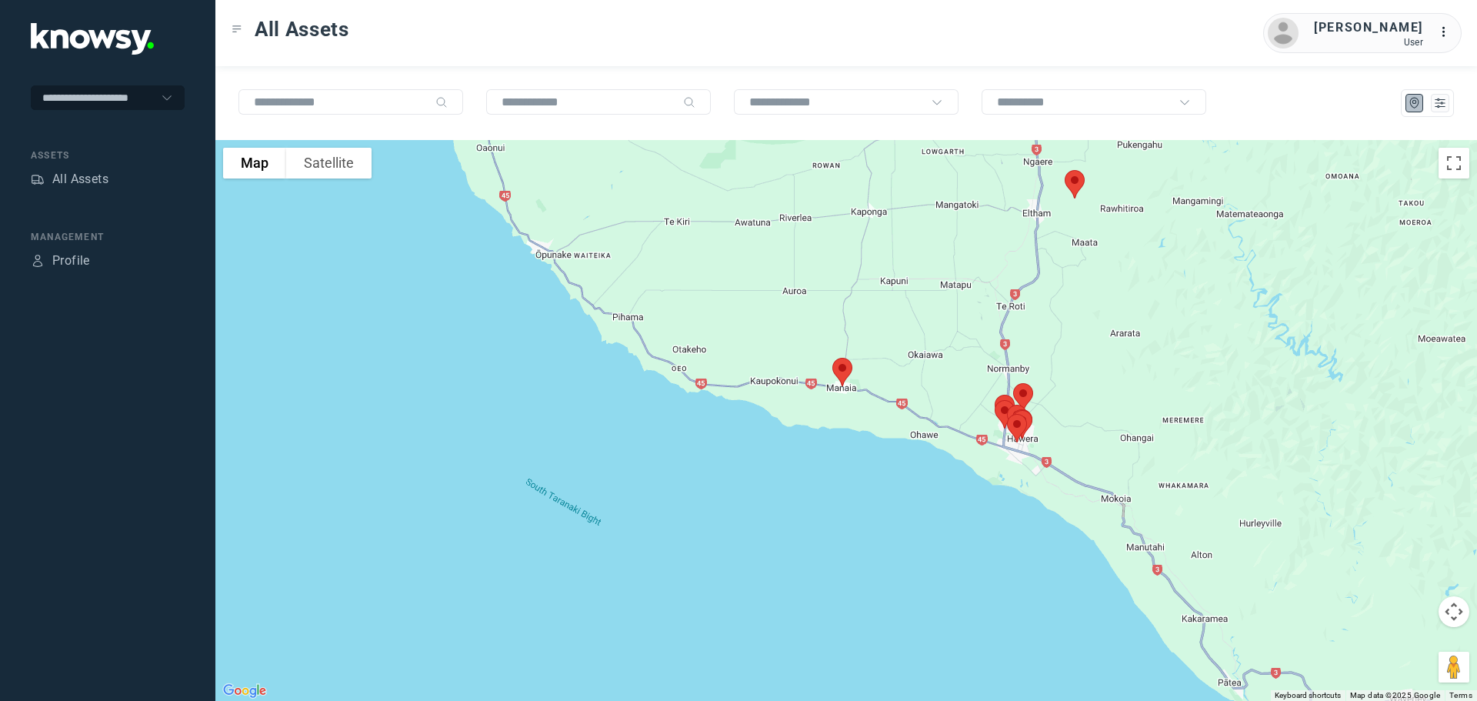
drag, startPoint x: 1168, startPoint y: 479, endPoint x: 1160, endPoint y: 342, distance: 137.9
click at [1160, 342] on div at bounding box center [846, 420] width 1262 height 561
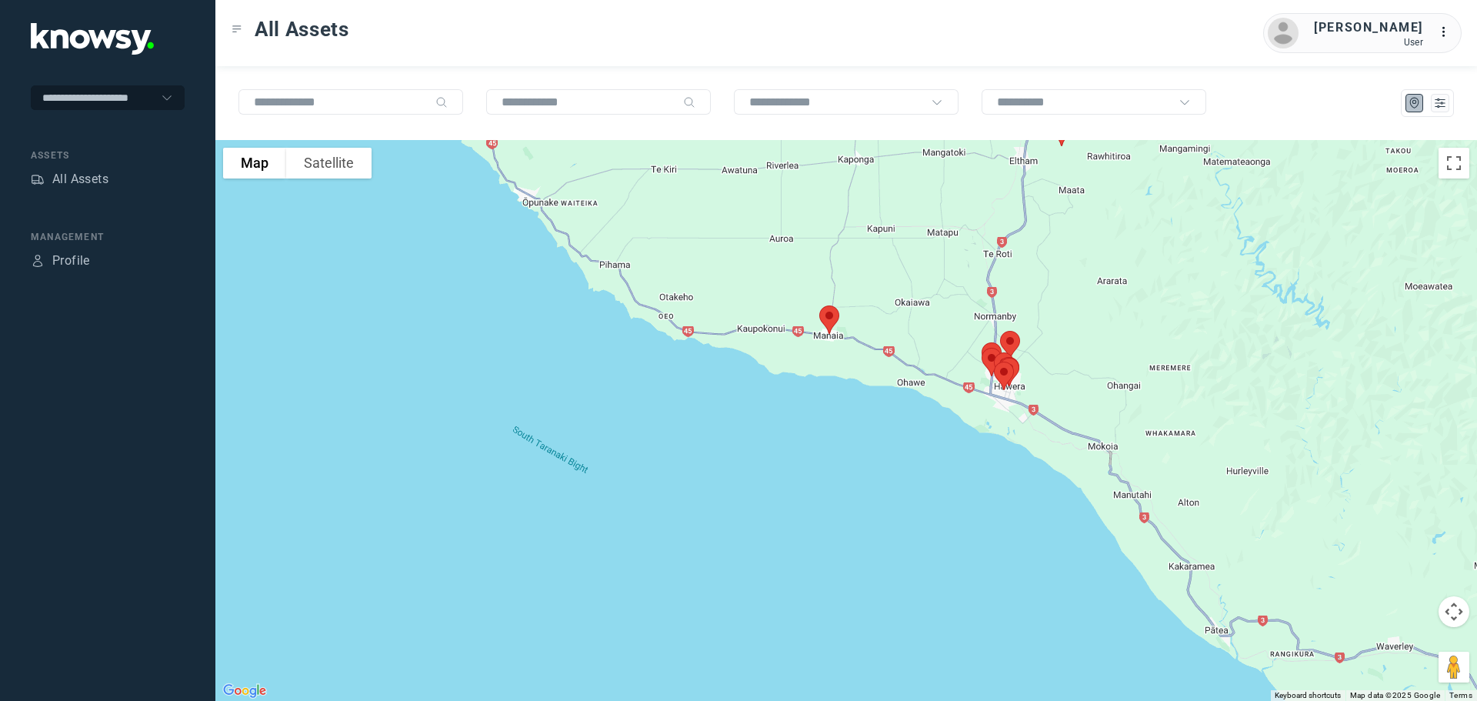
click at [836, 317] on img at bounding box center [829, 319] width 32 height 41
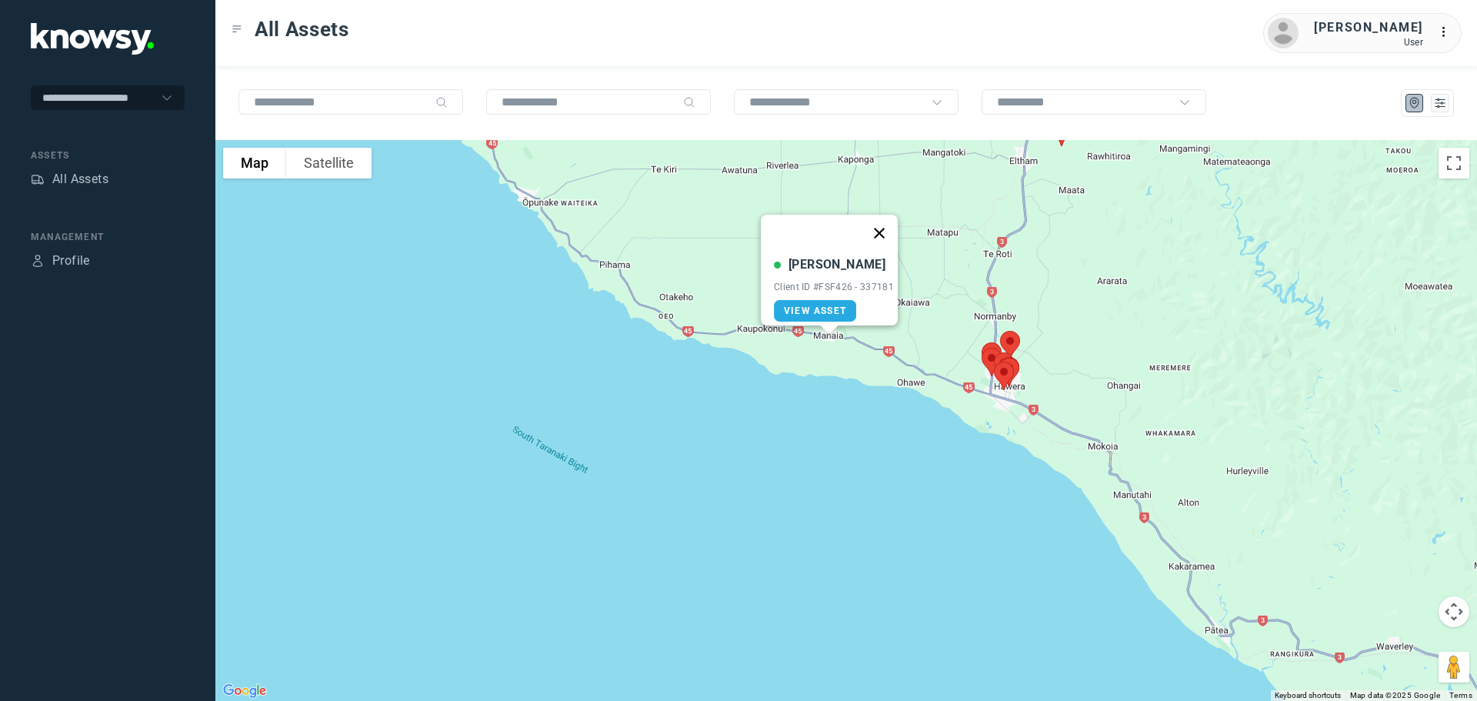
click at [882, 224] on button "Close" at bounding box center [879, 233] width 37 height 37
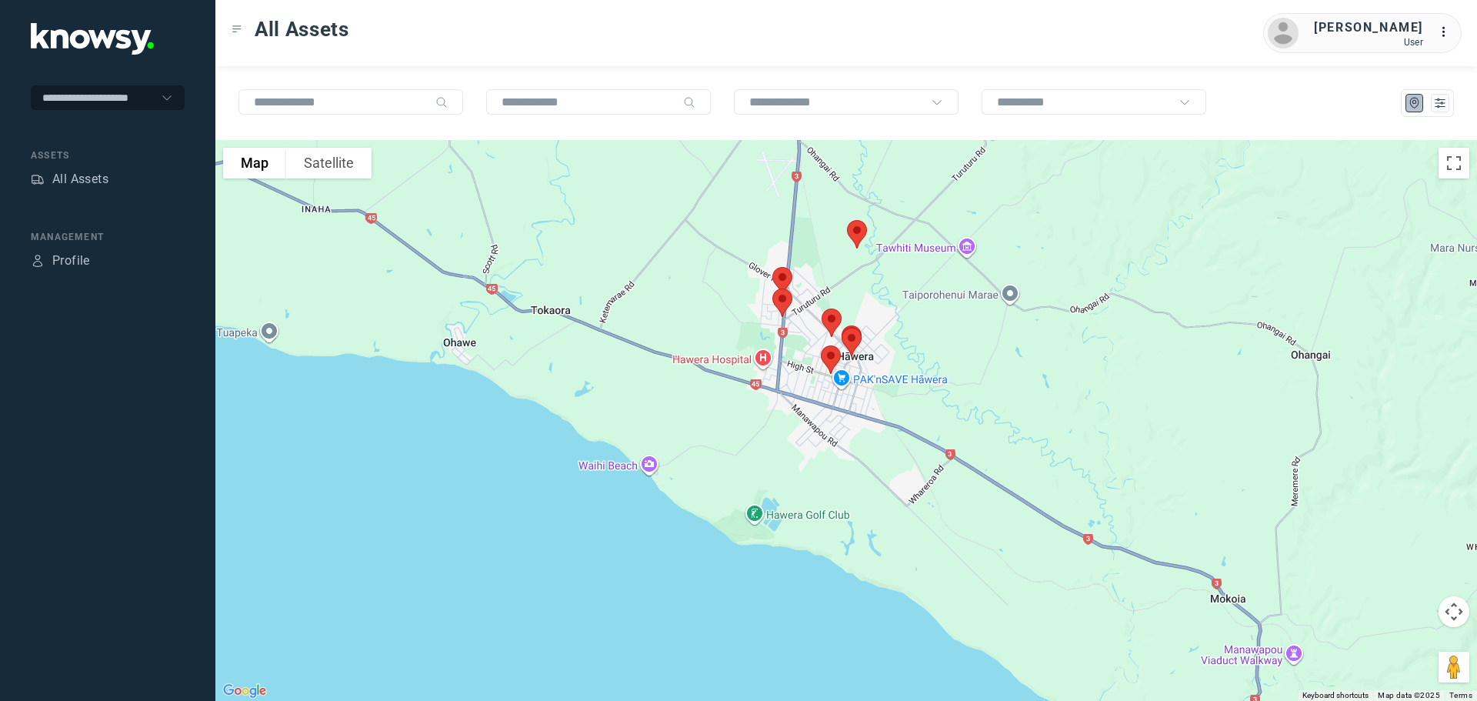
drag, startPoint x: 896, startPoint y: 406, endPoint x: 1003, endPoint y: 306, distance: 147.0
click at [1003, 306] on div at bounding box center [846, 420] width 1262 height 561
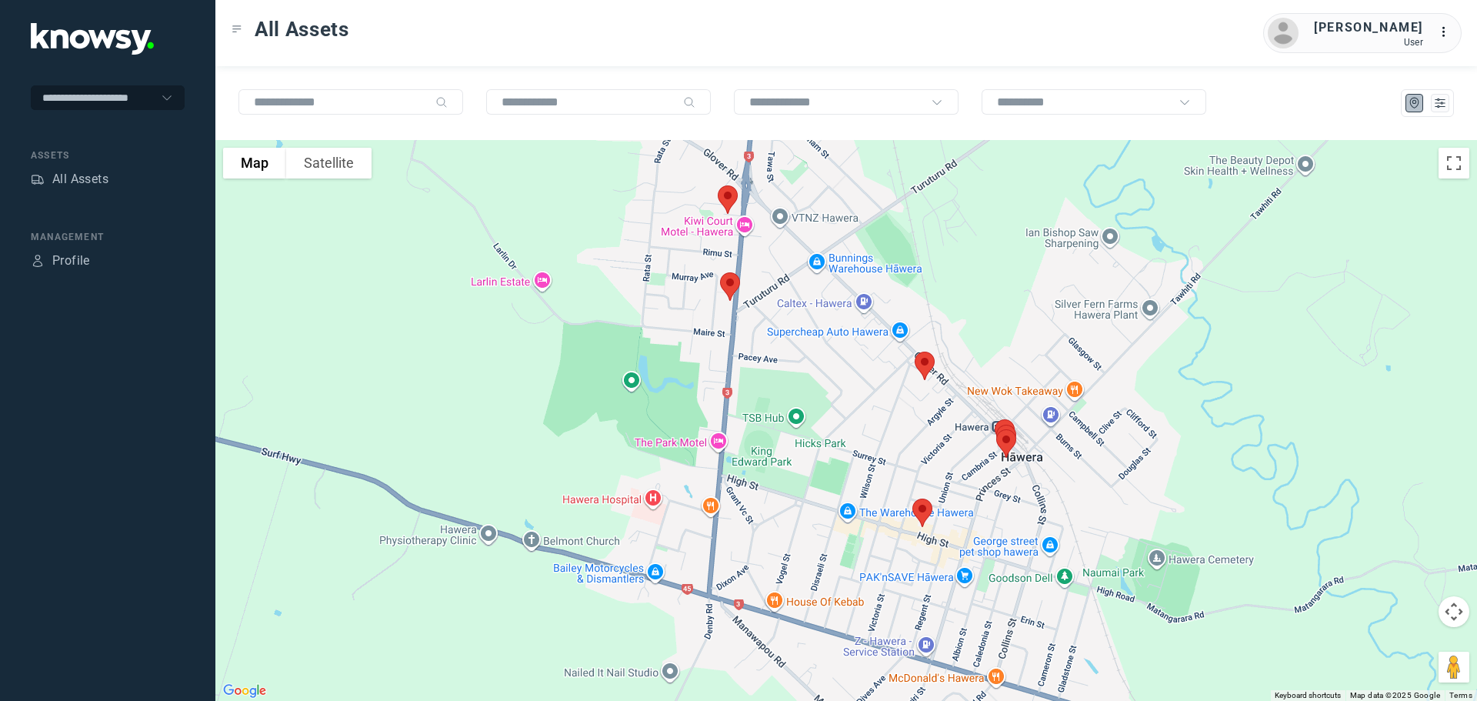
drag, startPoint x: 883, startPoint y: 319, endPoint x: 1253, endPoint y: 472, distance: 400.5
click at [1253, 472] on div at bounding box center [846, 420] width 1262 height 561
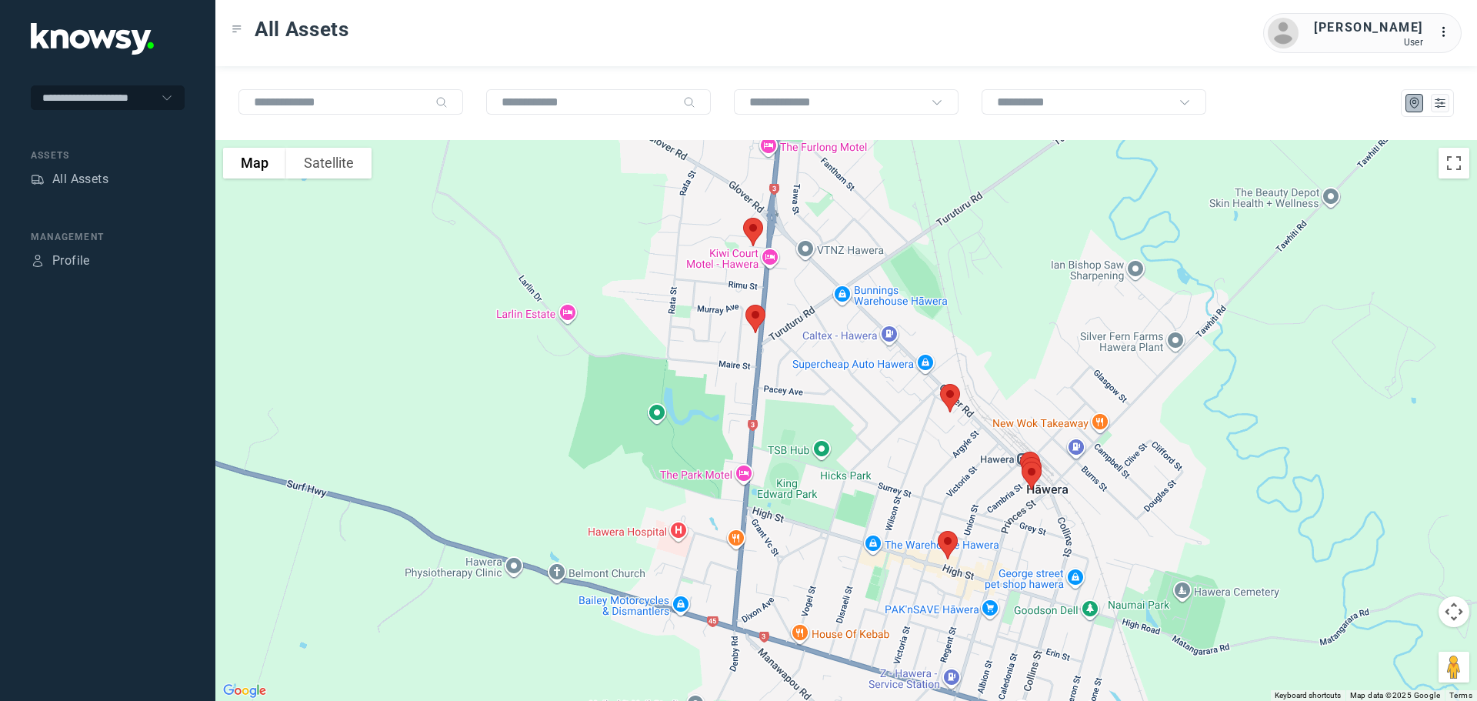
drag, startPoint x: 1029, startPoint y: 320, endPoint x: 1093, endPoint y: 465, distance: 158.4
click at [1093, 465] on div at bounding box center [846, 420] width 1262 height 561
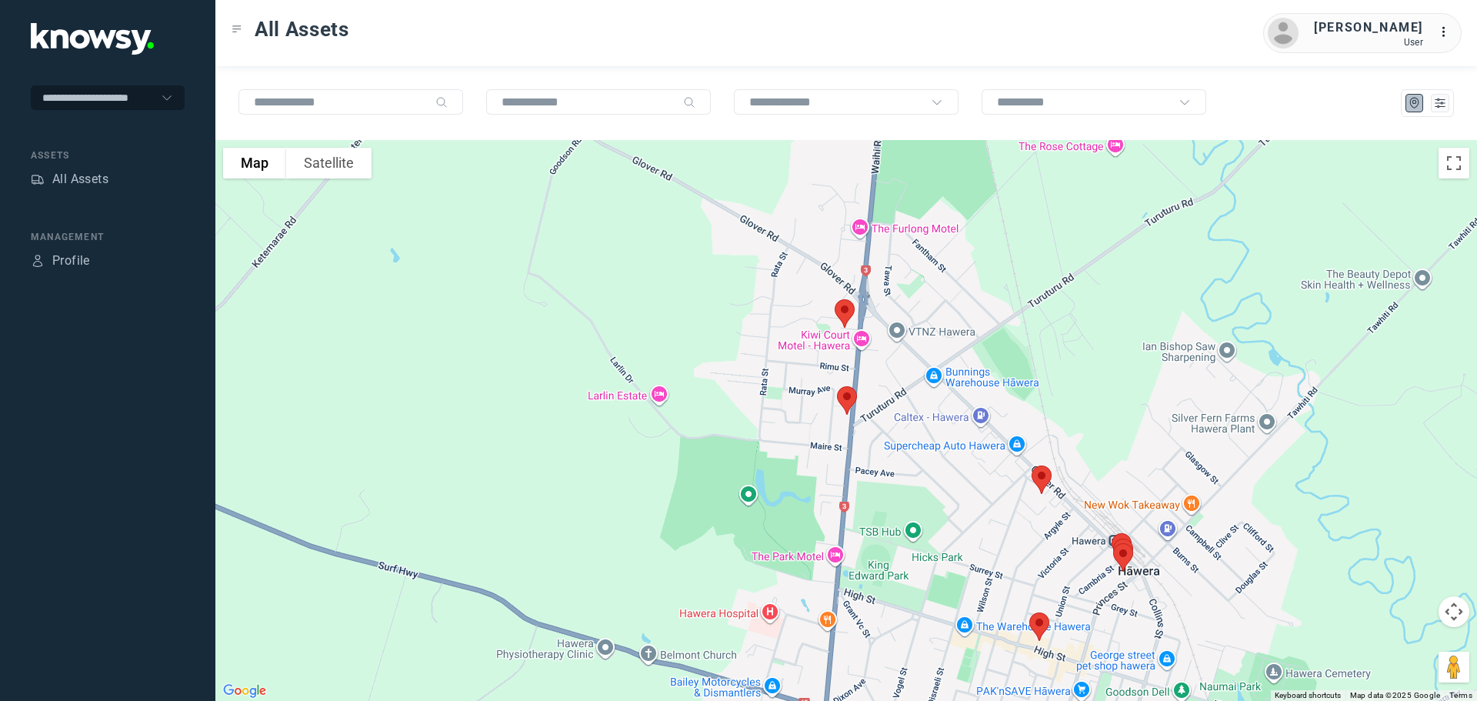
drag, startPoint x: 896, startPoint y: 302, endPoint x: 944, endPoint y: 206, distance: 107.4
click at [945, 207] on div at bounding box center [846, 420] width 1262 height 561
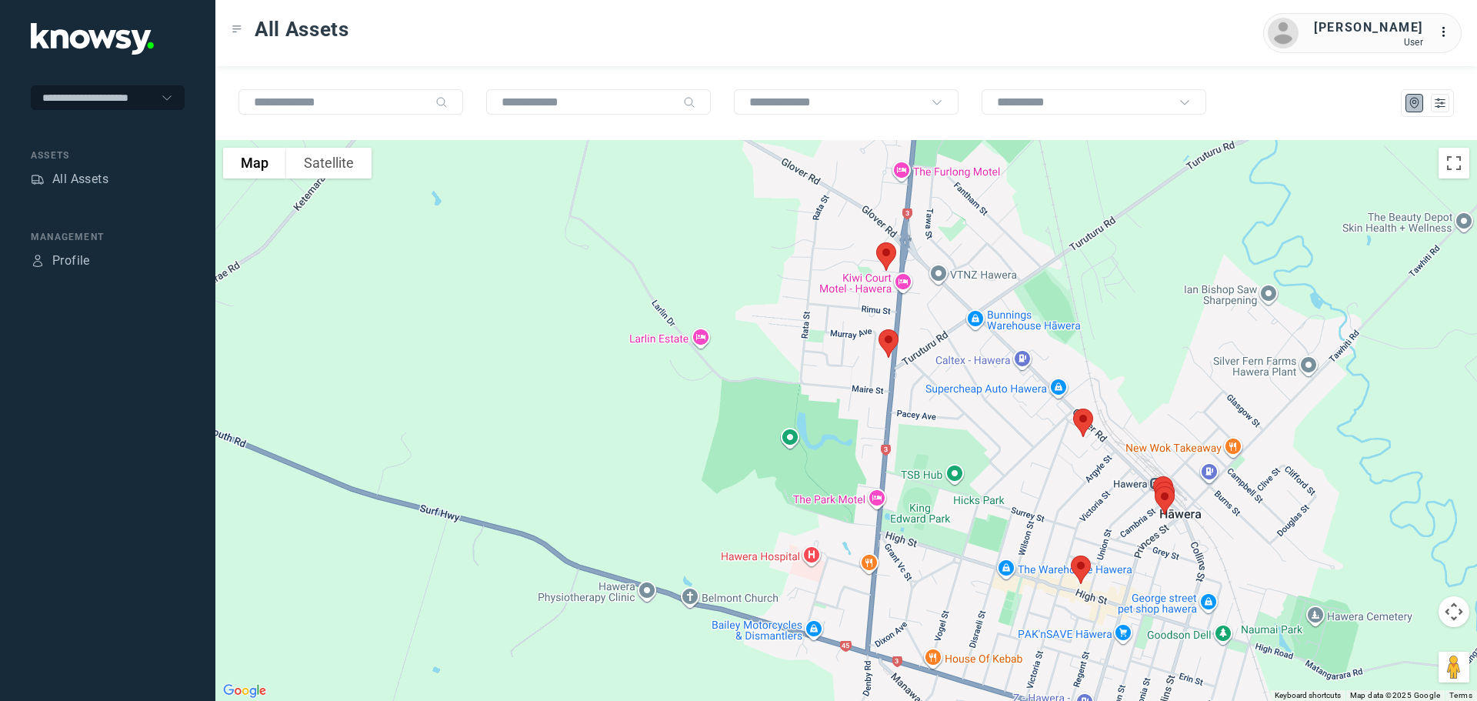
click at [883, 252] on img at bounding box center [886, 256] width 32 height 41
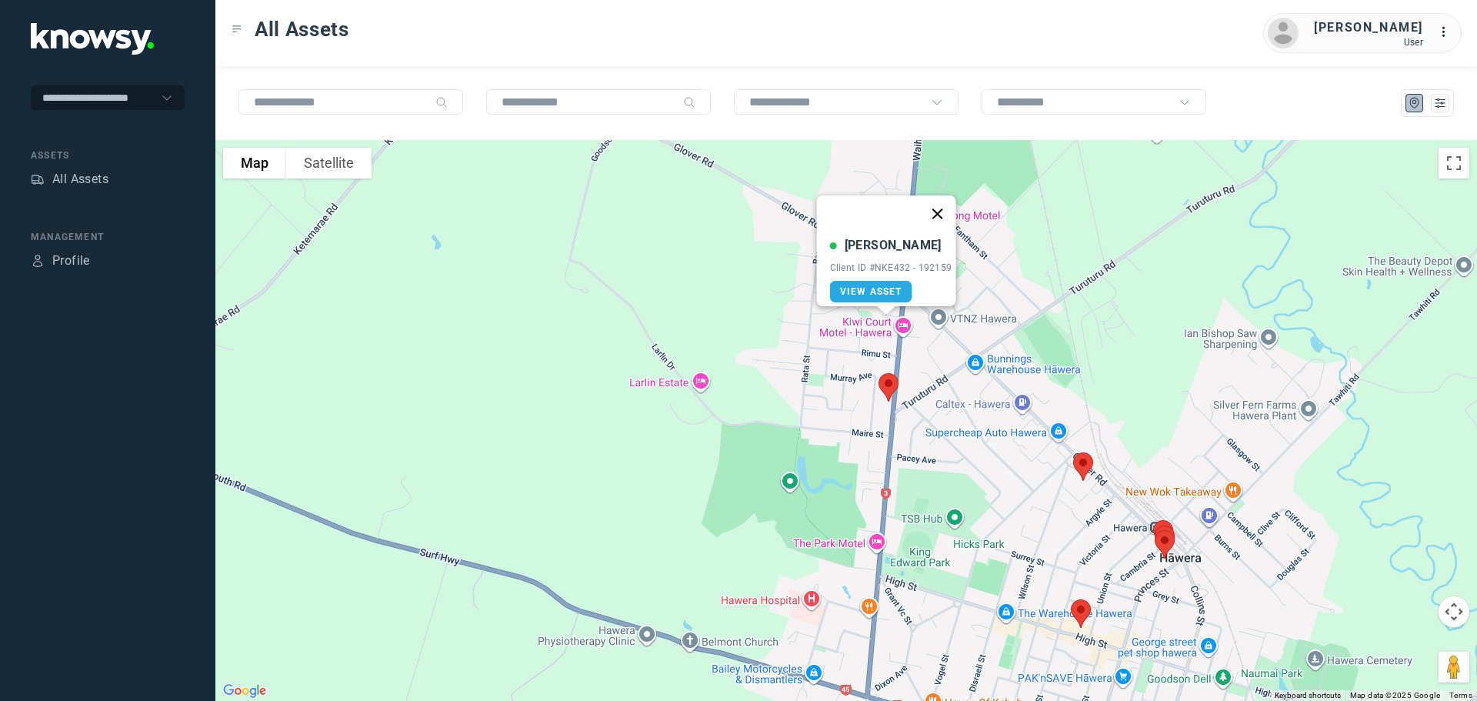
click at [948, 202] on button "Close" at bounding box center [937, 213] width 37 height 37
click at [892, 386] on img at bounding box center [888, 387] width 32 height 41
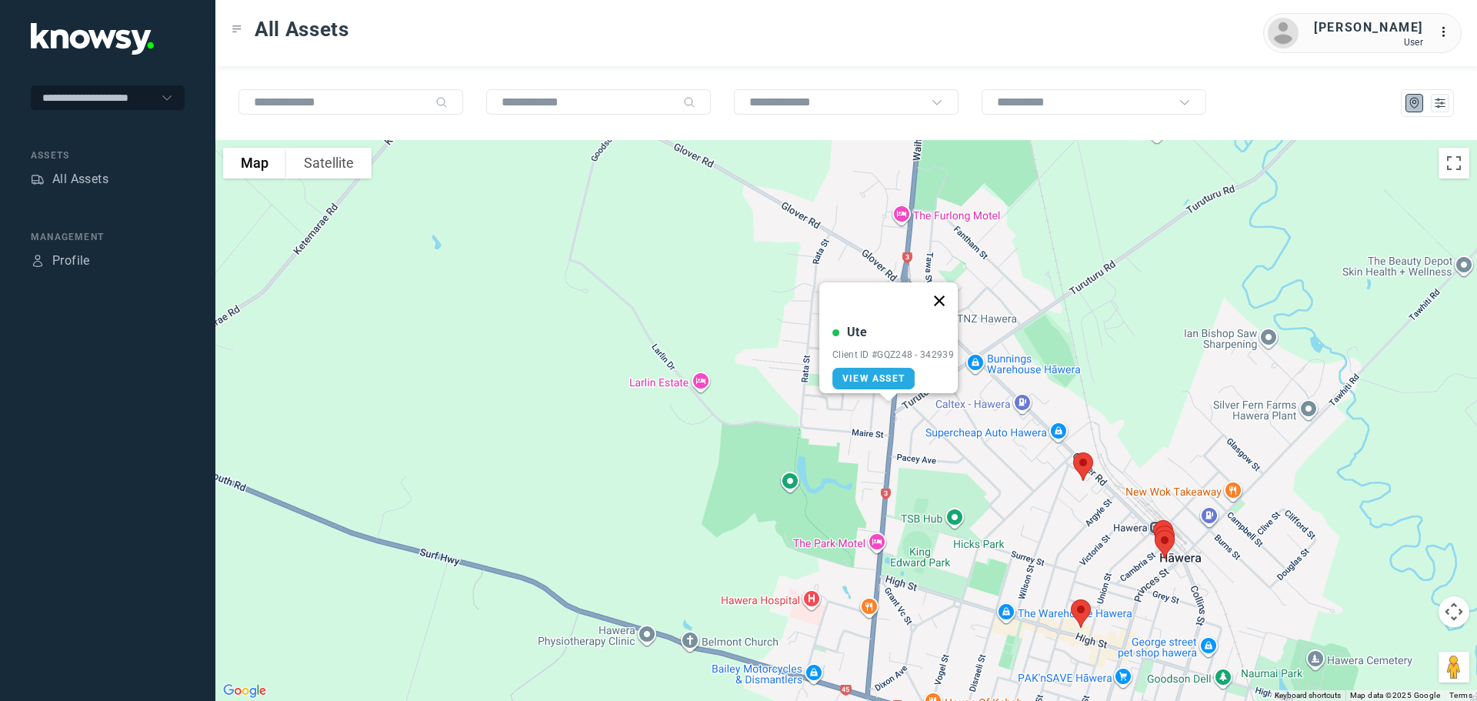
click at [946, 288] on button "Close" at bounding box center [939, 300] width 37 height 37
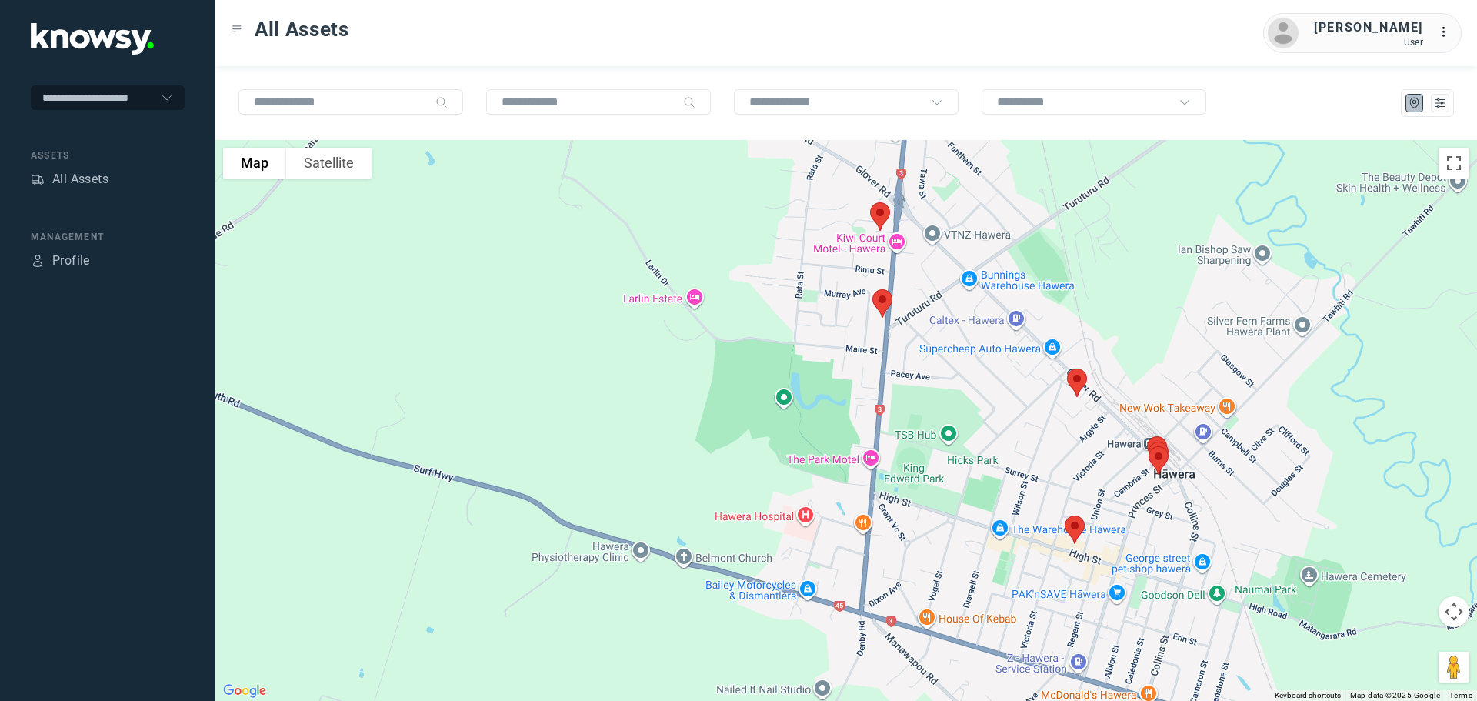
drag, startPoint x: 971, startPoint y: 334, endPoint x: 952, endPoint y: 261, distance: 75.6
click at [952, 263] on div "To navigate, press the arrow keys." at bounding box center [846, 420] width 1262 height 561
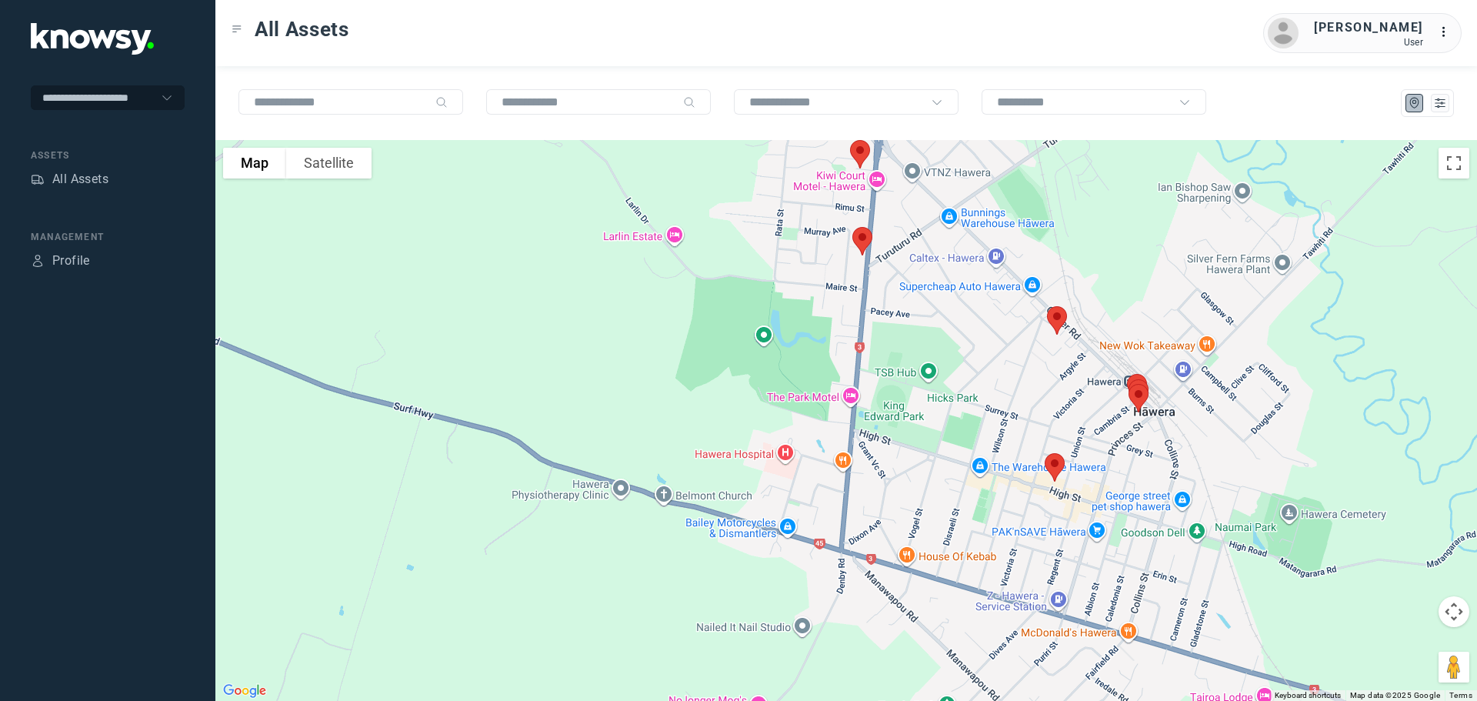
click at [1058, 319] on img at bounding box center [1057, 320] width 32 height 41
click at [1113, 225] on button "Close" at bounding box center [1106, 233] width 37 height 37
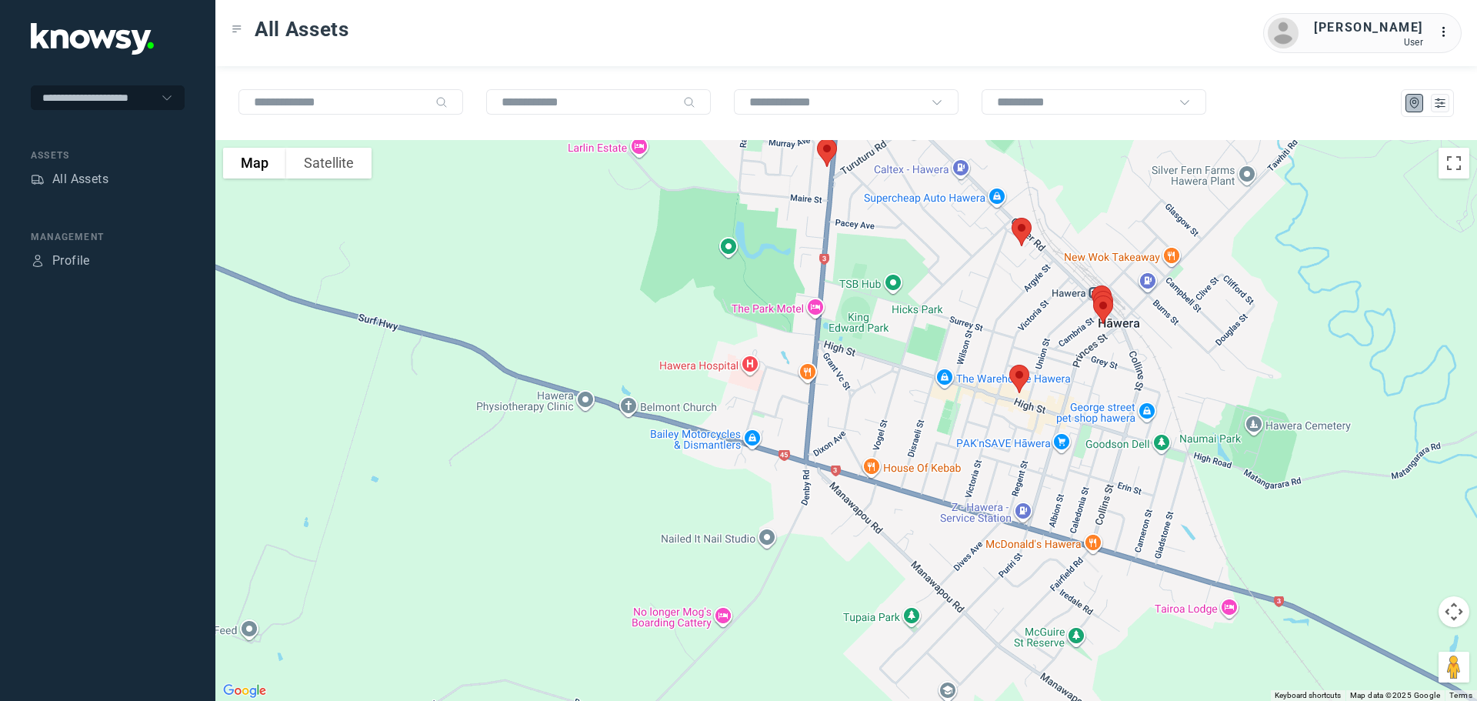
drag, startPoint x: 1056, startPoint y: 346, endPoint x: 1023, endPoint y: 274, distance: 79.9
click at [1023, 274] on div at bounding box center [846, 420] width 1262 height 561
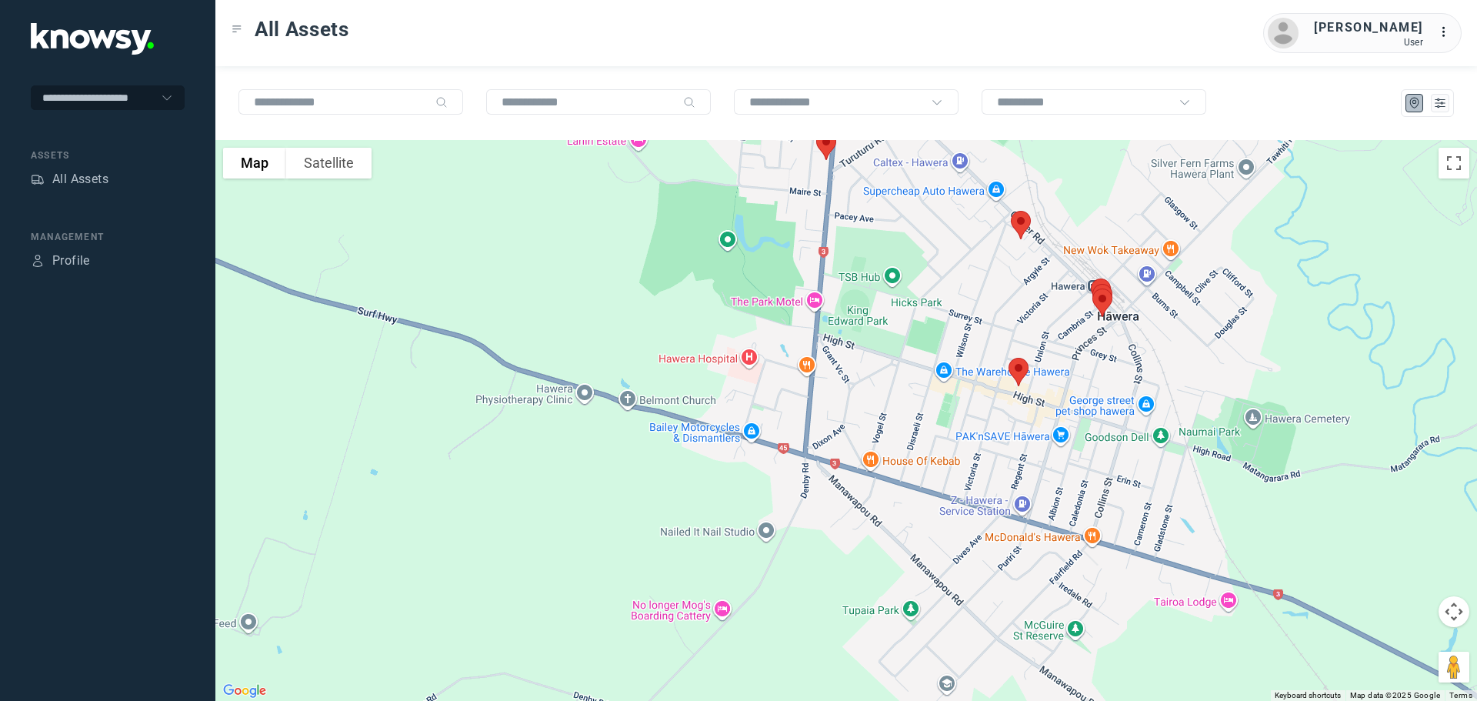
click at [1021, 366] on img at bounding box center [1018, 372] width 32 height 41
click at [1074, 276] on button "Close" at bounding box center [1068, 285] width 37 height 37
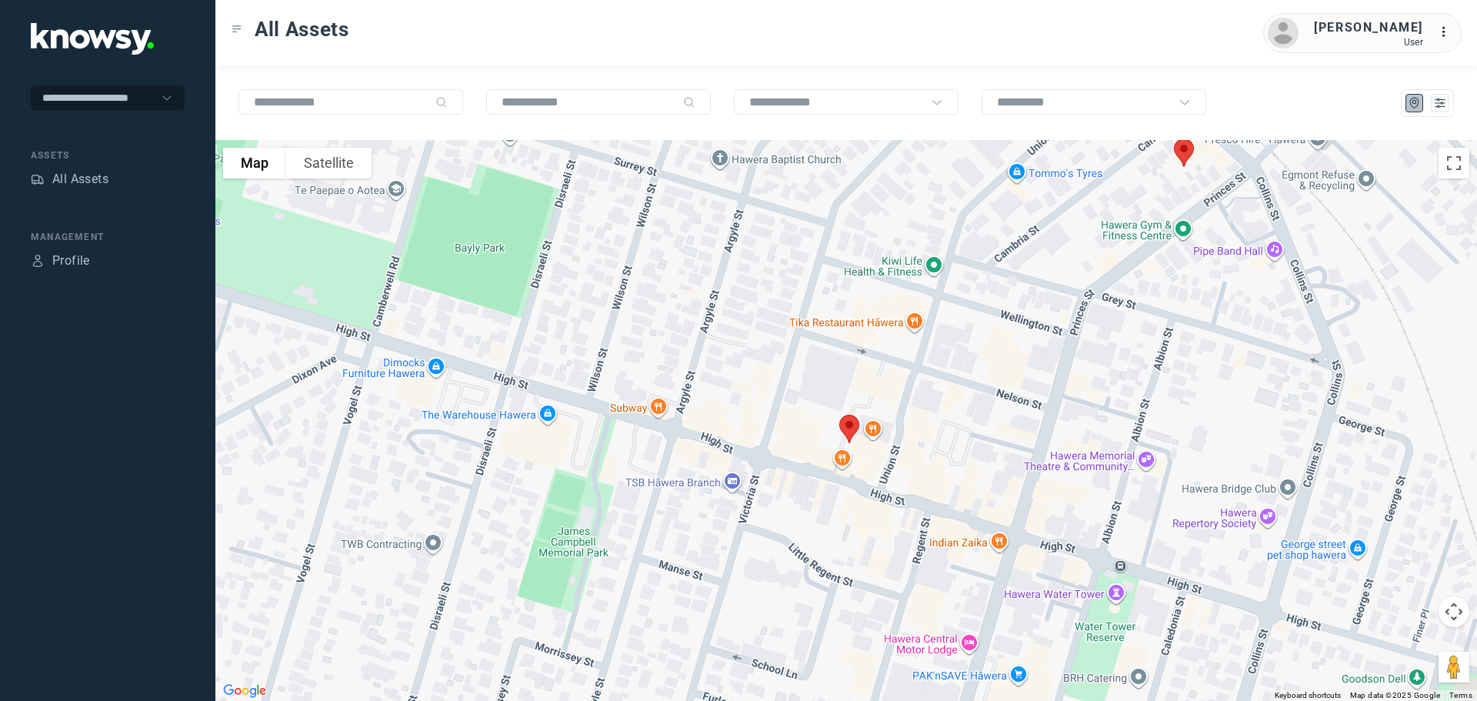
drag, startPoint x: 984, startPoint y: 272, endPoint x: 899, endPoint y: 458, distance: 204.1
click at [899, 458] on div at bounding box center [846, 420] width 1262 height 561
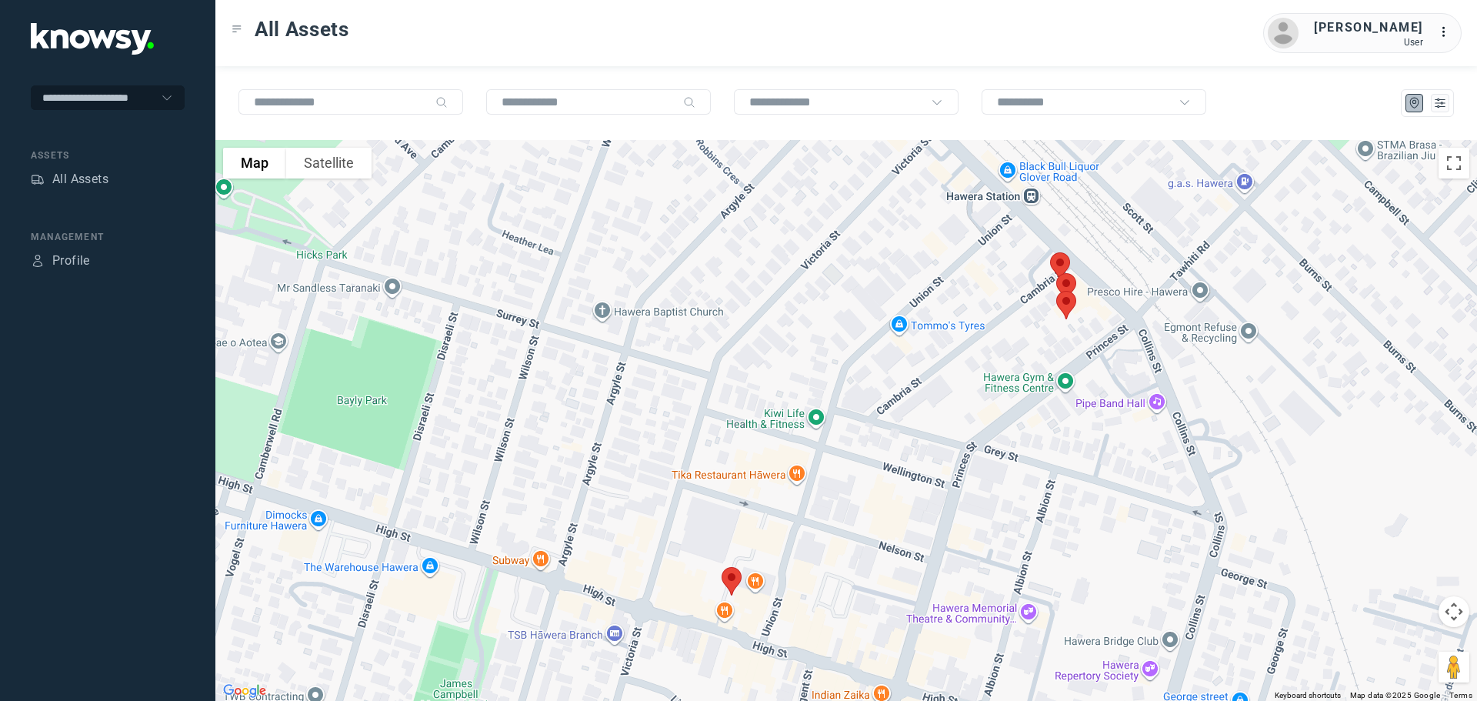
drag, startPoint x: 1009, startPoint y: 288, endPoint x: 868, endPoint y: 444, distance: 210.3
click at [870, 445] on div at bounding box center [846, 420] width 1262 height 561
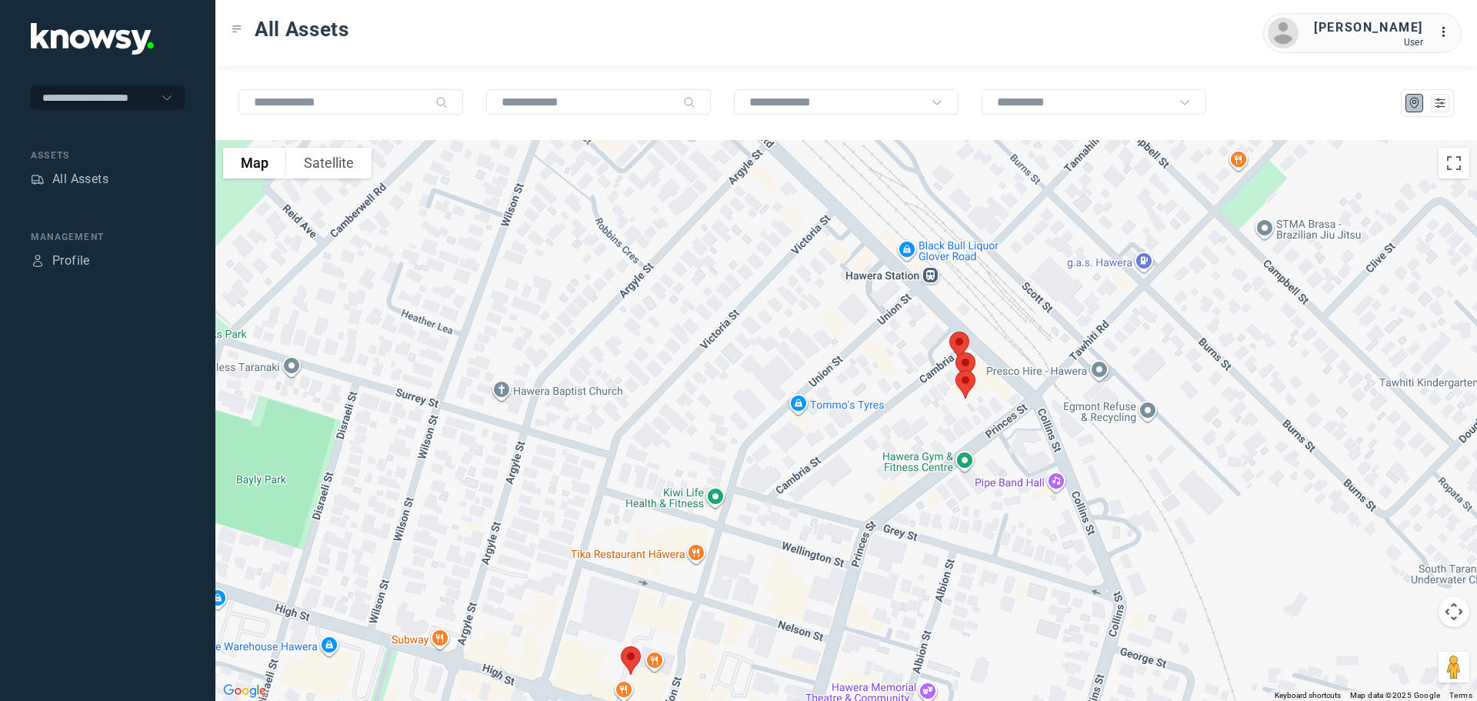
drag, startPoint x: 1023, startPoint y: 379, endPoint x: 967, endPoint y: 414, distance: 66.4
click at [967, 414] on div at bounding box center [846, 420] width 1262 height 561
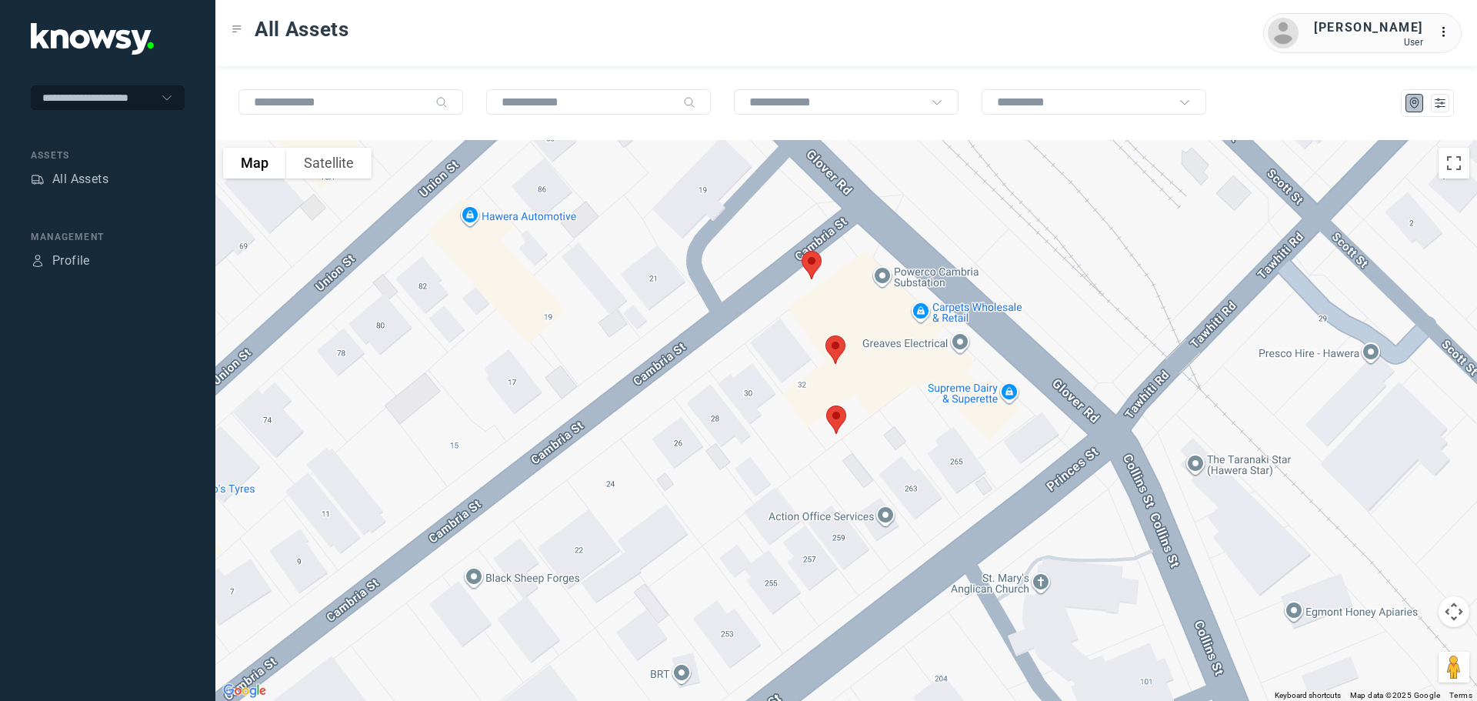
click at [816, 262] on img at bounding box center [812, 265] width 32 height 41
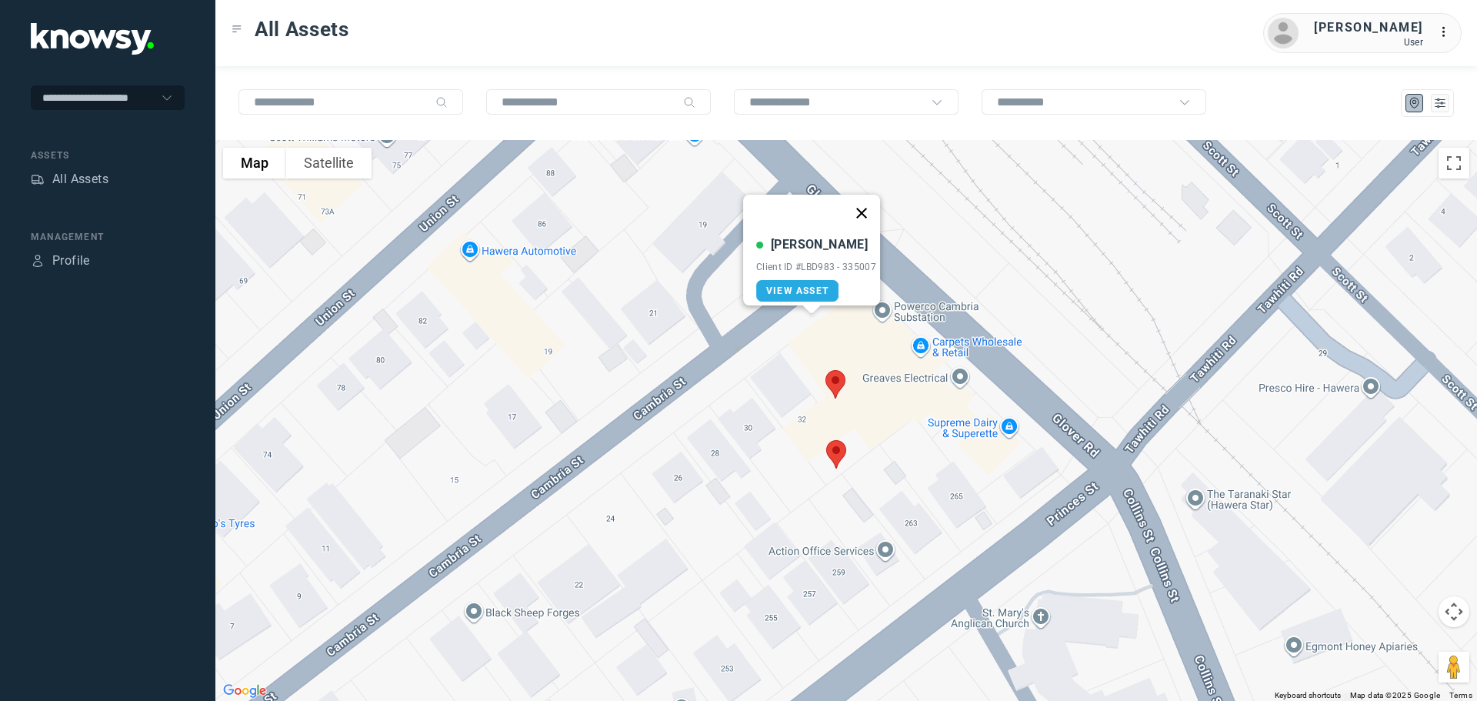
click at [872, 204] on button "Close" at bounding box center [861, 213] width 37 height 37
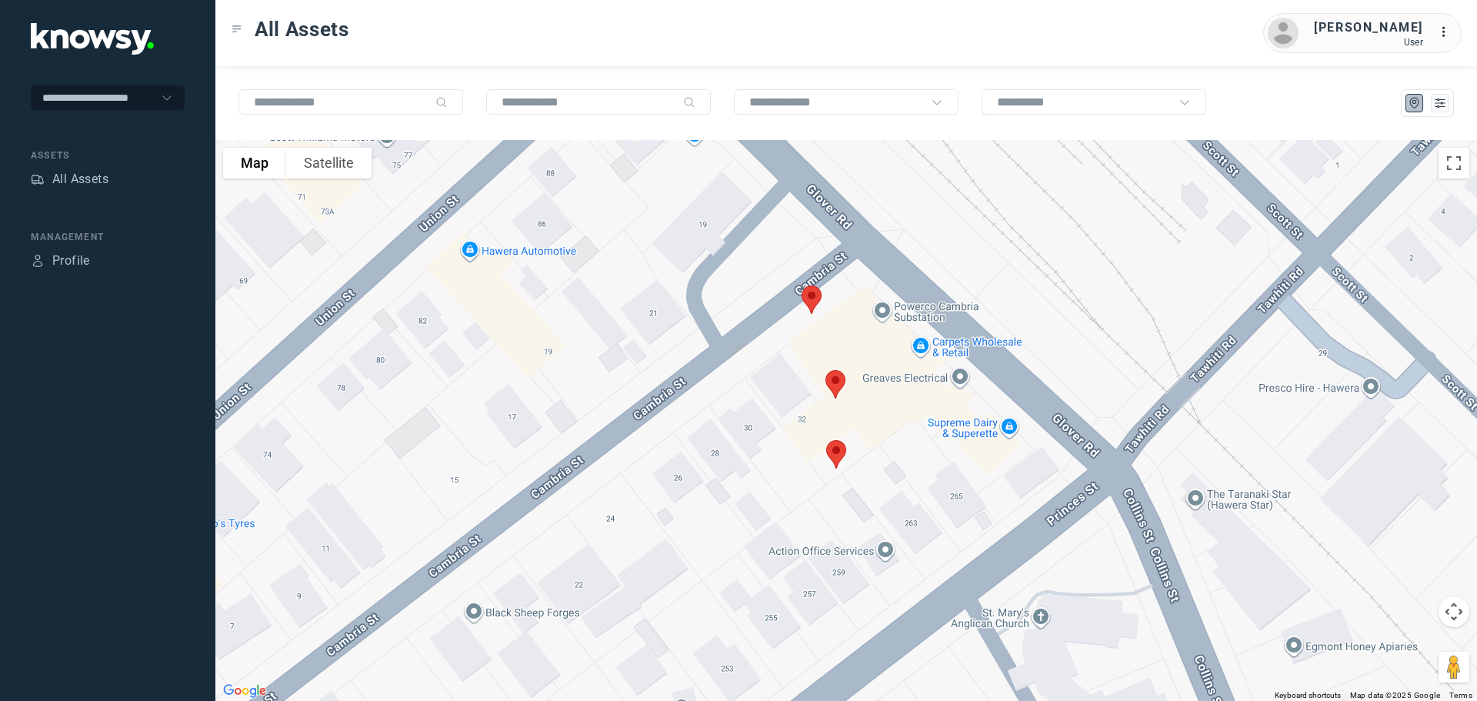
click at [836, 383] on img at bounding box center [835, 384] width 32 height 41
click at [895, 286] on button "Close" at bounding box center [886, 297] width 37 height 37
click at [839, 452] on img at bounding box center [836, 454] width 32 height 41
click at [892, 362] on button "Close" at bounding box center [886, 367] width 37 height 37
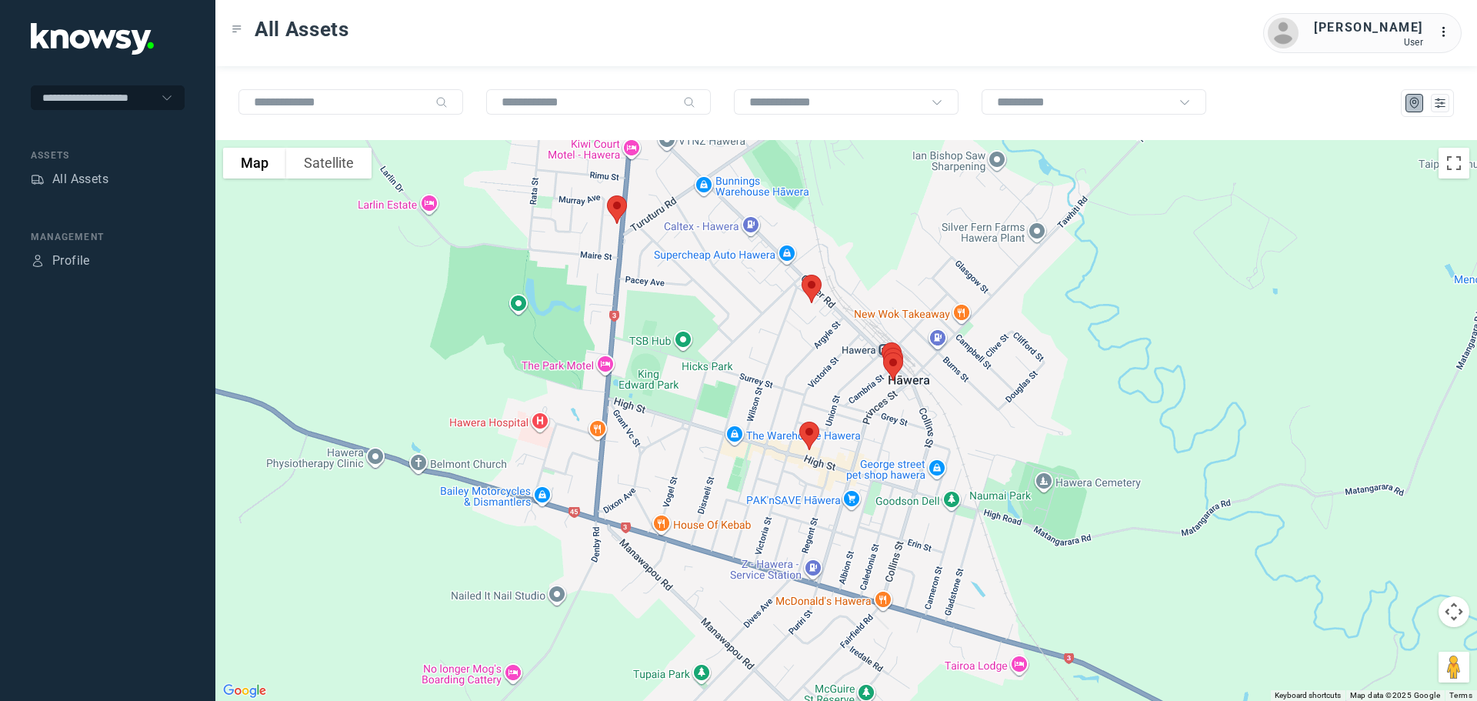
drag, startPoint x: 916, startPoint y: 492, endPoint x: 906, endPoint y: 284, distance: 208.7
click at [906, 284] on div at bounding box center [846, 420] width 1262 height 561
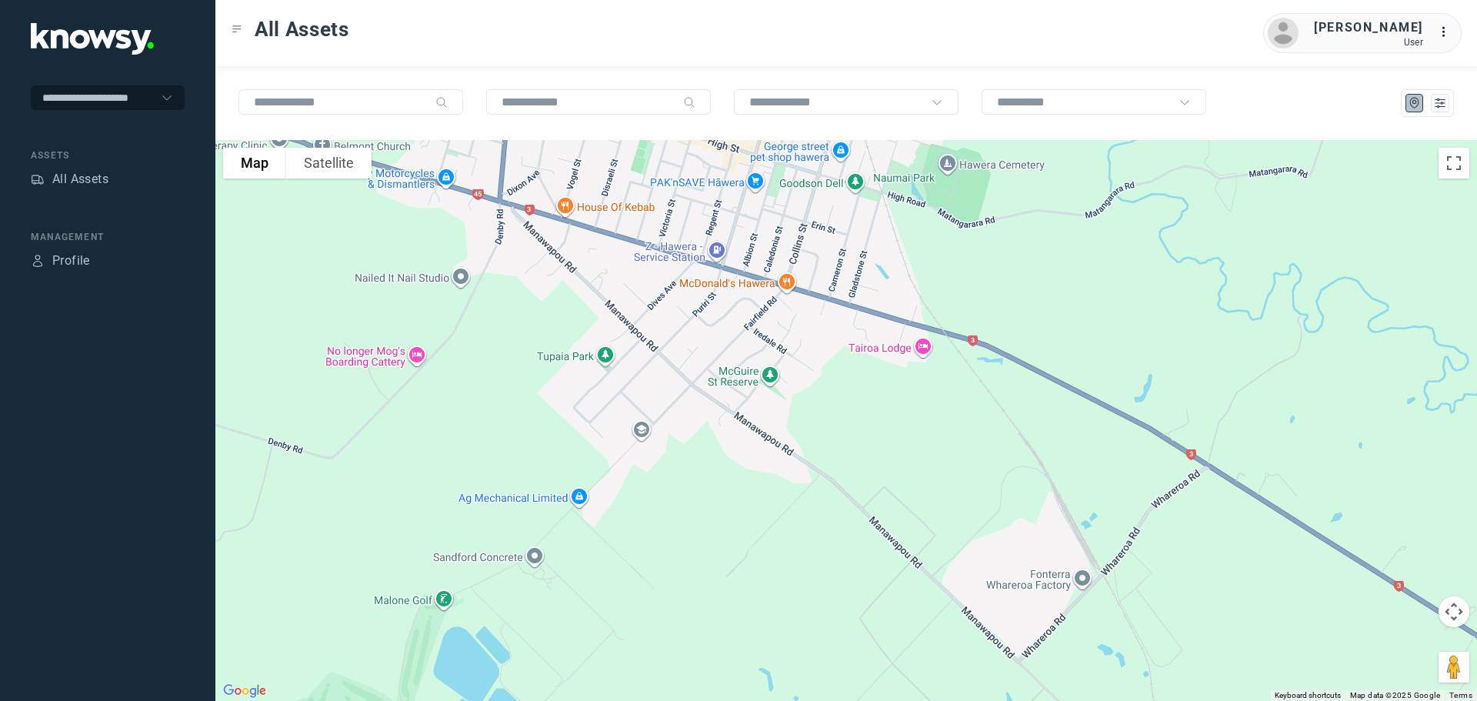
drag, startPoint x: 986, startPoint y: 402, endPoint x: 887, endPoint y: 316, distance: 130.9
click at [887, 316] on div at bounding box center [846, 420] width 1262 height 561
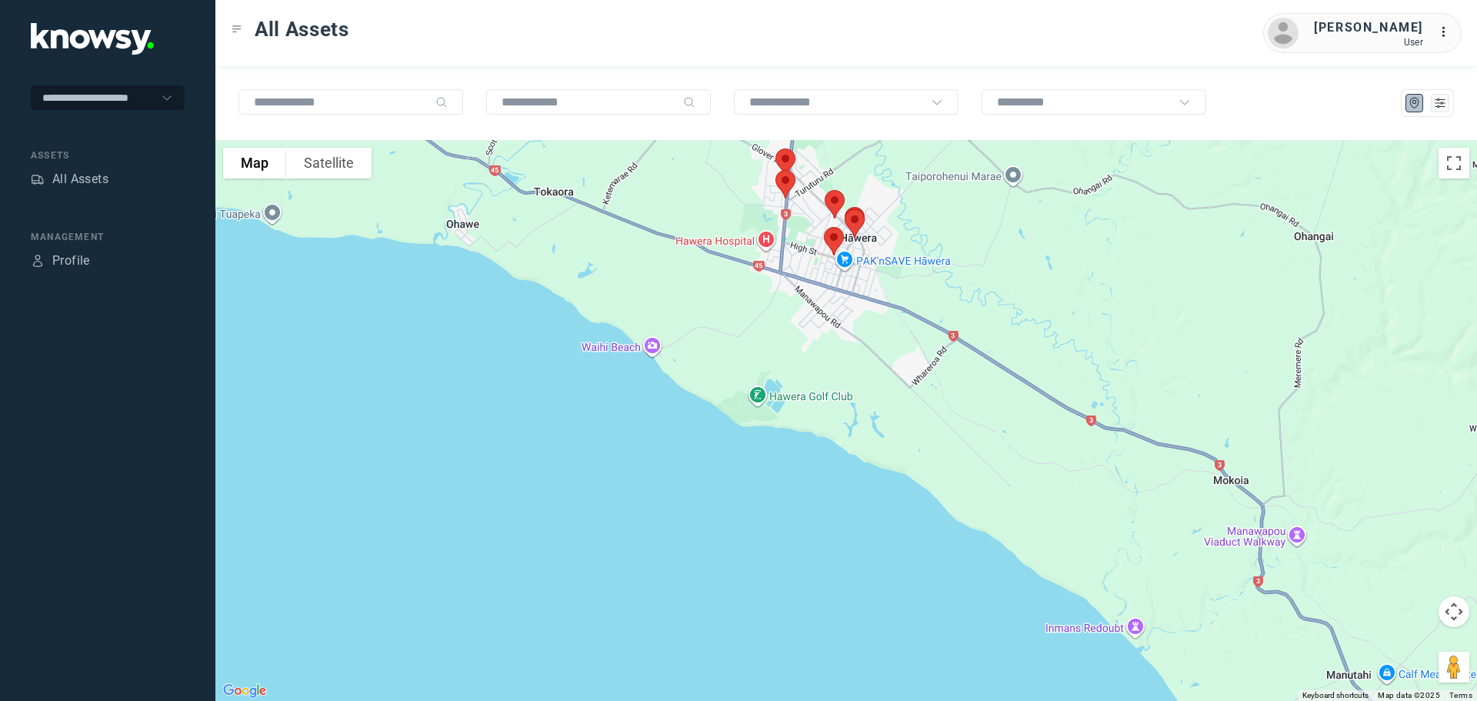
drag, startPoint x: 1081, startPoint y: 466, endPoint x: 949, endPoint y: 403, distance: 146.6
click at [949, 403] on div at bounding box center [846, 420] width 1262 height 561
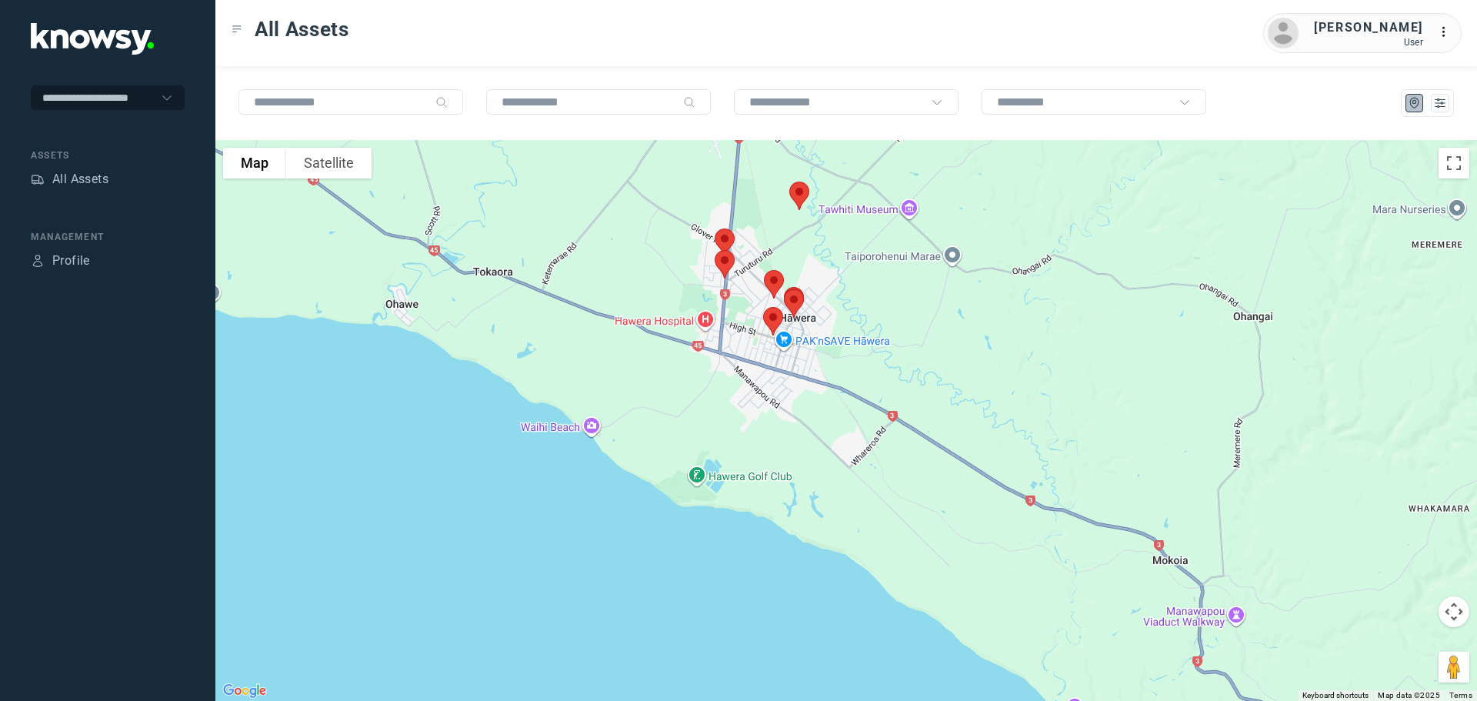
drag, startPoint x: 1013, startPoint y: 221, endPoint x: 1002, endPoint y: 303, distance: 83.0
click at [1002, 303] on div at bounding box center [846, 420] width 1262 height 561
